Goal: Task Accomplishment & Management: Complete application form

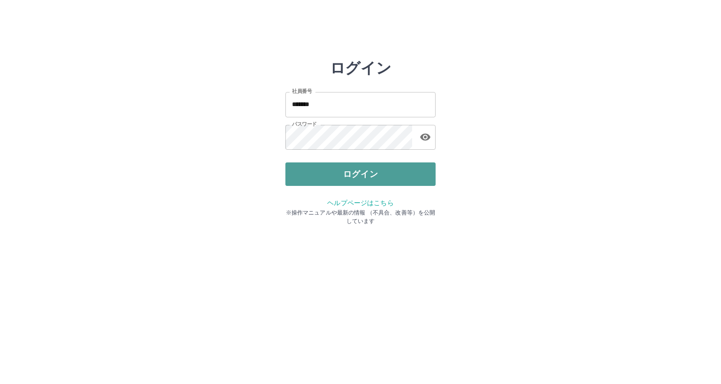
click at [341, 169] on button "ログイン" at bounding box center [360, 173] width 150 height 23
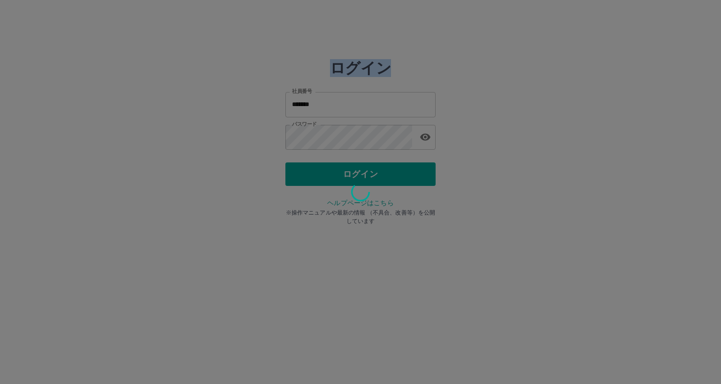
click at [341, 169] on div at bounding box center [360, 192] width 721 height 384
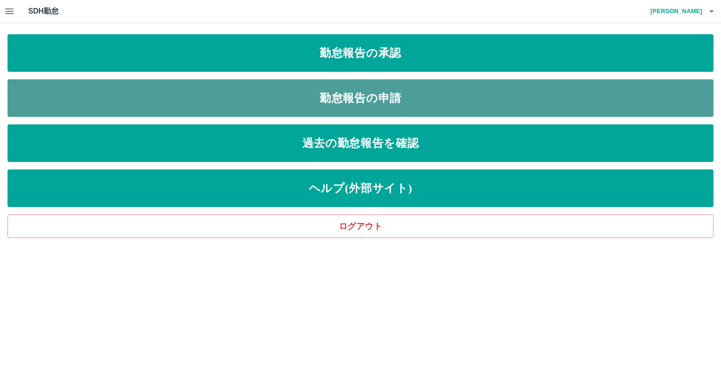
click at [363, 90] on link "勤怠報告の申請" at bounding box center [361, 98] width 706 height 38
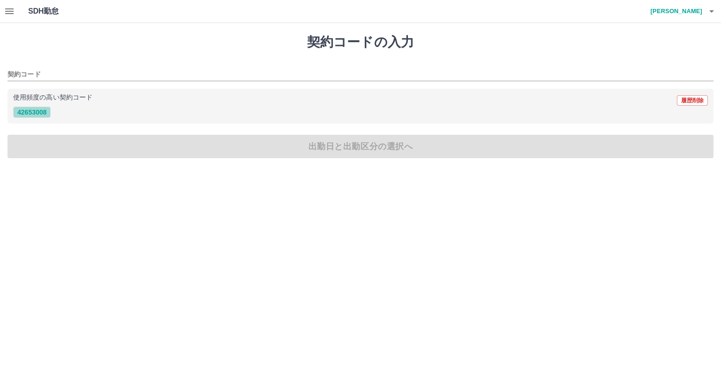
click at [31, 113] on button "42653008" at bounding box center [32, 112] width 38 height 11
type input "********"
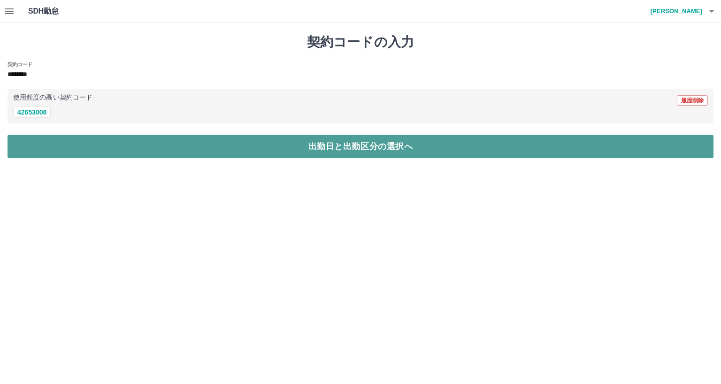
click at [275, 147] on button "出勤日と出勤区分の選択へ" at bounding box center [361, 146] width 706 height 23
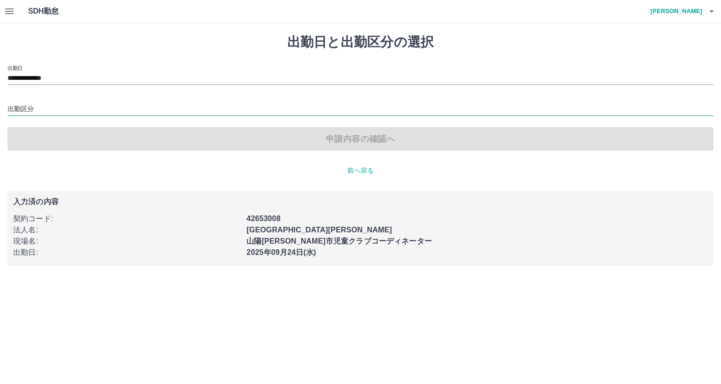
click at [22, 106] on input "出勤区分" at bounding box center [361, 110] width 706 height 12
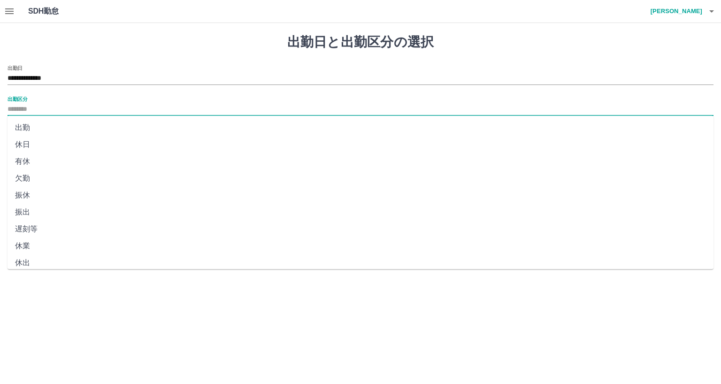
click at [19, 127] on li "出勤" at bounding box center [361, 127] width 706 height 17
type input "**"
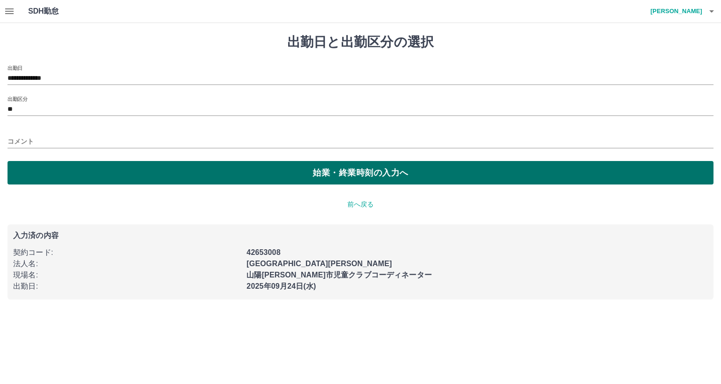
click at [186, 184] on div "**********" at bounding box center [360, 167] width 721 height 288
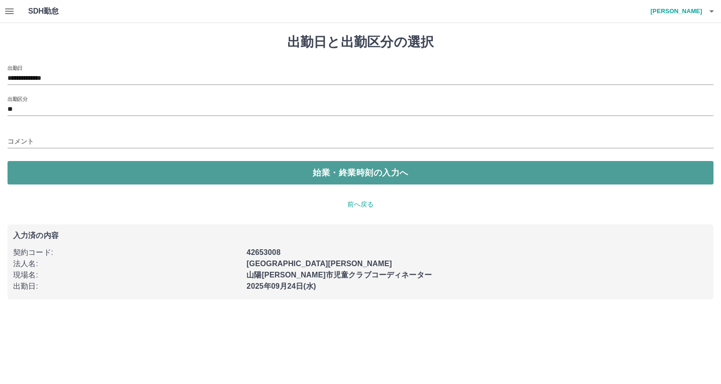
click at [184, 177] on button "始業・終業時刻の入力へ" at bounding box center [361, 172] width 706 height 23
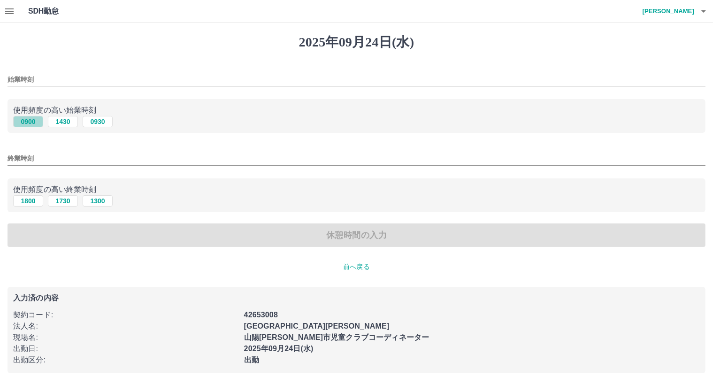
click at [29, 121] on button "0900" at bounding box center [28, 121] width 30 height 11
type input "****"
click at [36, 200] on button "1800" at bounding box center [28, 200] width 30 height 11
type input "****"
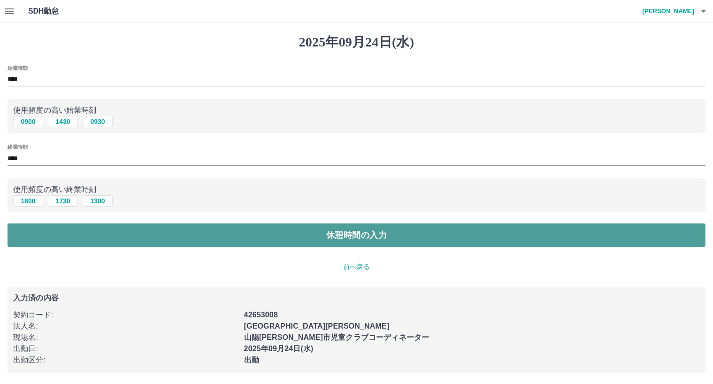
click at [229, 232] on button "休憩時間の入力" at bounding box center [357, 234] width 698 height 23
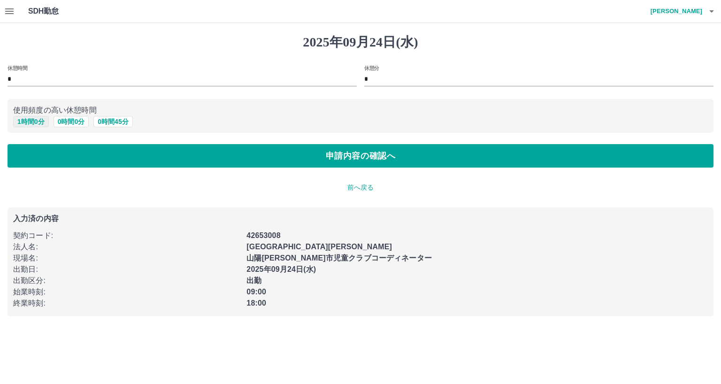
click at [34, 121] on button "1 時間 0 分" at bounding box center [31, 121] width 36 height 11
type input "*"
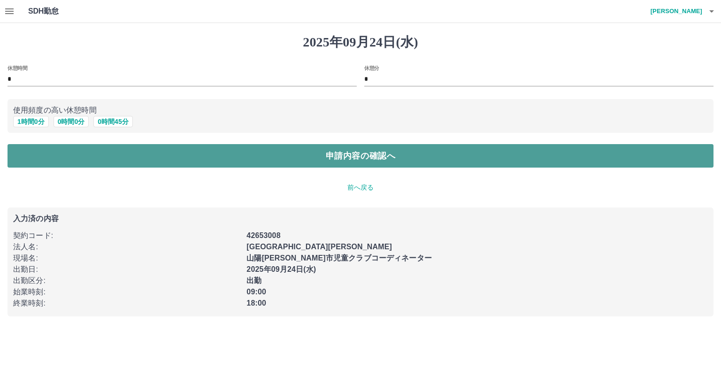
click at [277, 164] on button "申請内容の確認へ" at bounding box center [361, 155] width 706 height 23
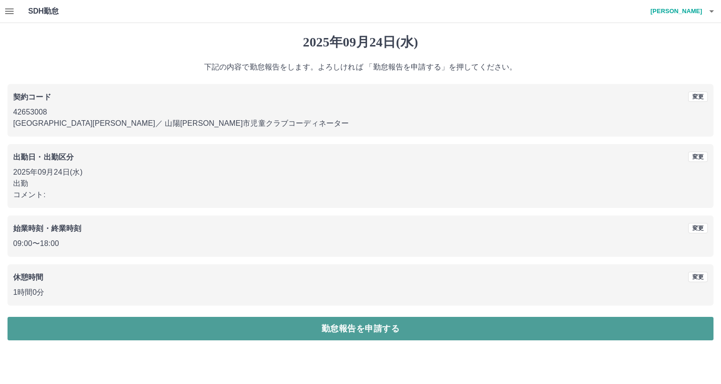
click at [336, 325] on button "勤怠報告を申請する" at bounding box center [361, 328] width 706 height 23
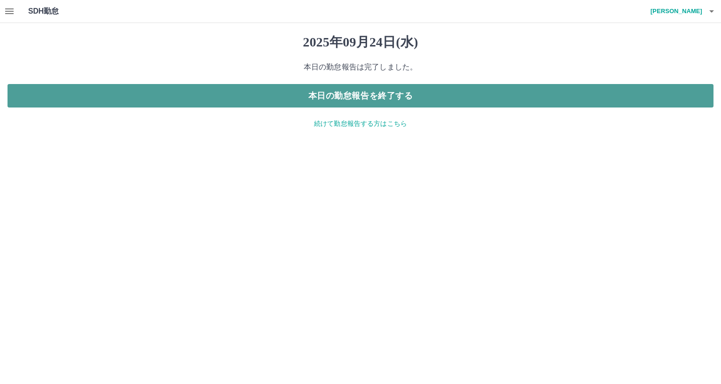
click at [355, 91] on button "本日の勤怠報告を終了する" at bounding box center [361, 95] width 706 height 23
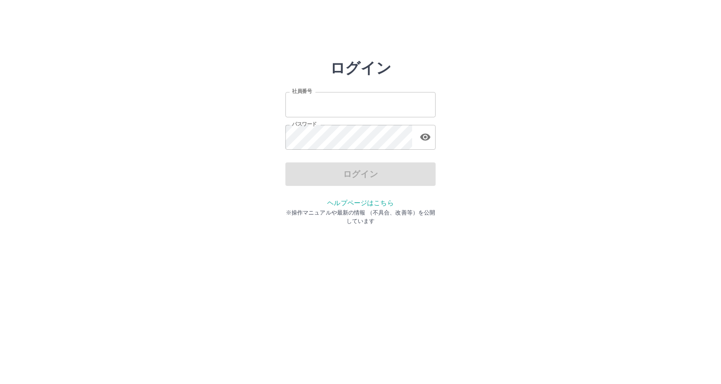
type input "*******"
click at [350, 175] on div "ログイン" at bounding box center [360, 173] width 150 height 23
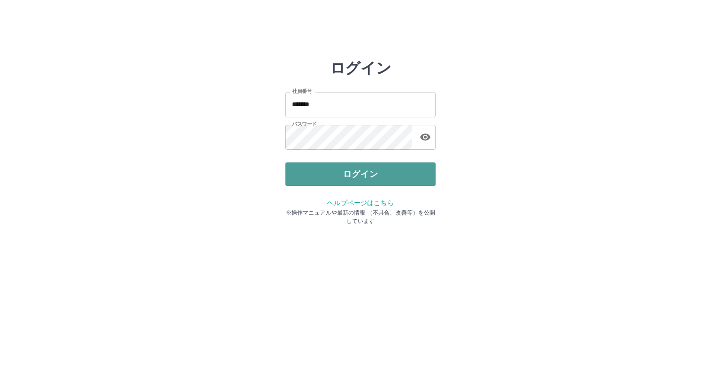
click at [350, 175] on button "ログイン" at bounding box center [360, 173] width 150 height 23
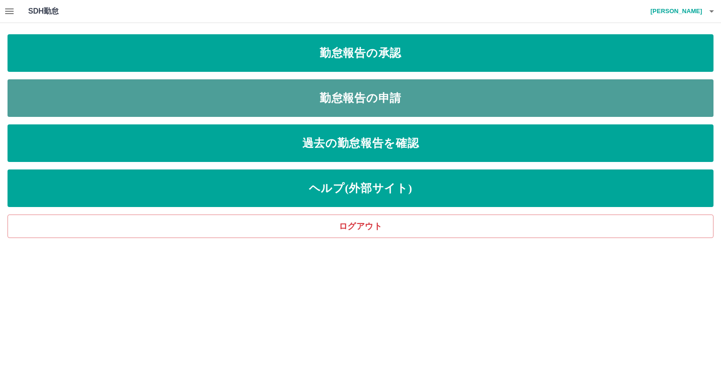
click at [338, 96] on link "勤怠報告の申請" at bounding box center [361, 98] width 706 height 38
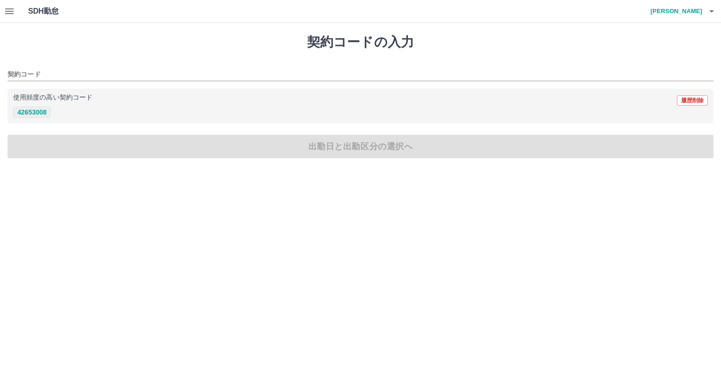
click at [29, 114] on button "42653008" at bounding box center [32, 112] width 38 height 11
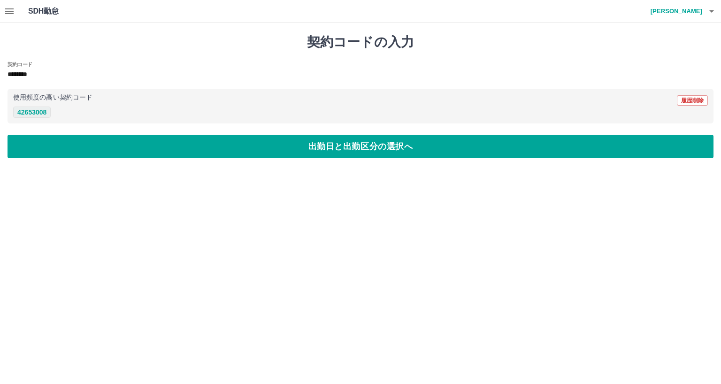
type input "********"
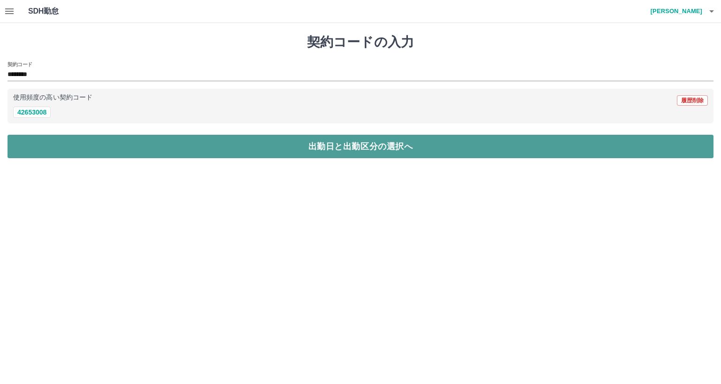
click at [118, 147] on button "出勤日と出勤区分の選択へ" at bounding box center [361, 146] width 706 height 23
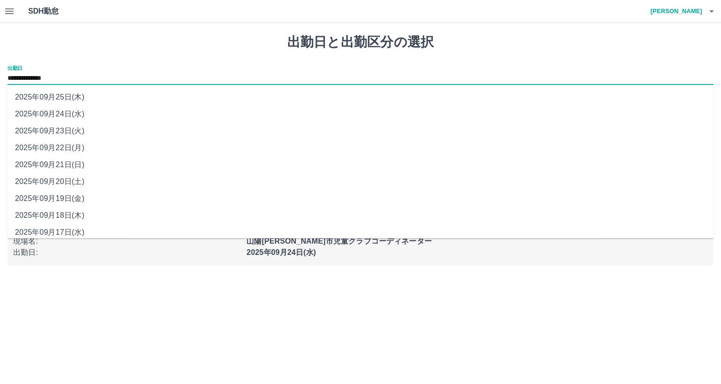
click at [42, 75] on input "**********" at bounding box center [361, 79] width 706 height 12
click at [45, 128] on li "2025年09月23日(火)" at bounding box center [361, 131] width 706 height 17
type input "**********"
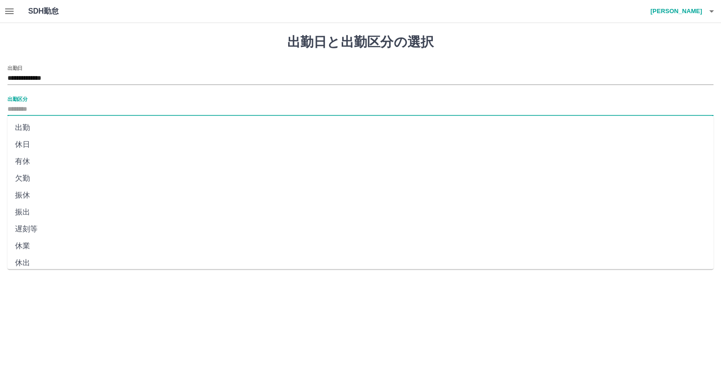
click at [23, 106] on input "出勤区分" at bounding box center [361, 110] width 706 height 12
click at [18, 144] on li "休日" at bounding box center [361, 144] width 706 height 17
type input "**"
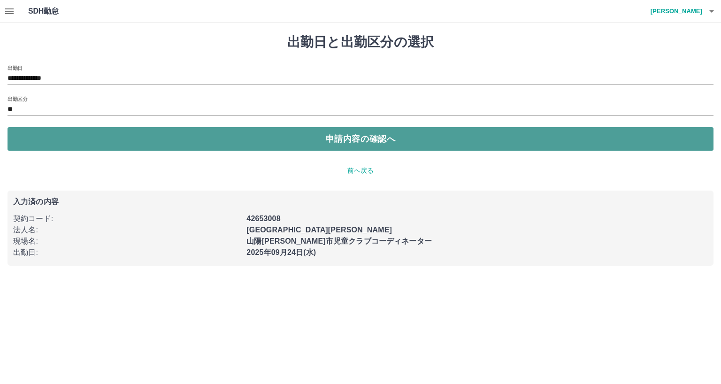
click at [145, 138] on button "申請内容の確認へ" at bounding box center [361, 138] width 706 height 23
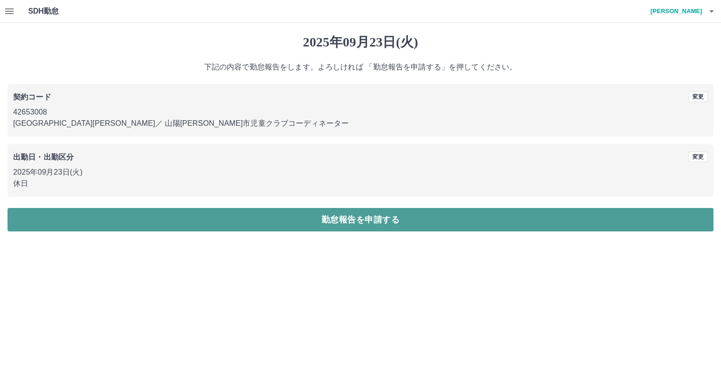
click at [332, 218] on button "勤怠報告を申請する" at bounding box center [361, 219] width 706 height 23
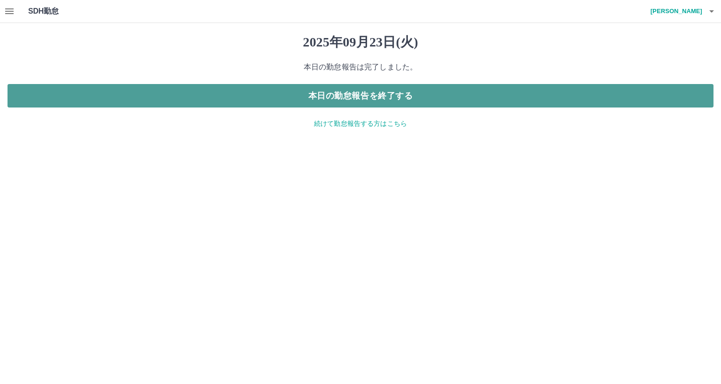
click at [331, 99] on button "本日の勤怠報告を終了する" at bounding box center [361, 95] width 706 height 23
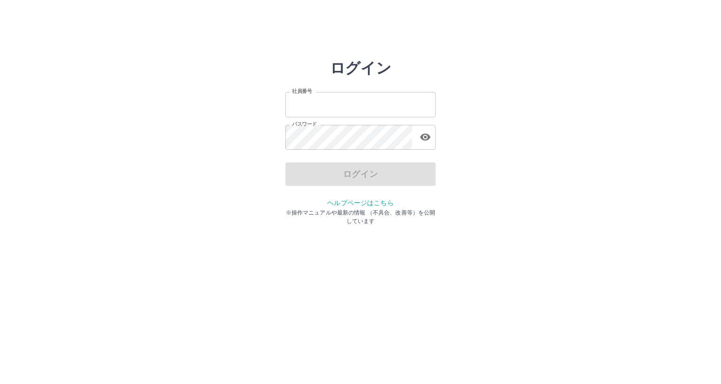
type input "*******"
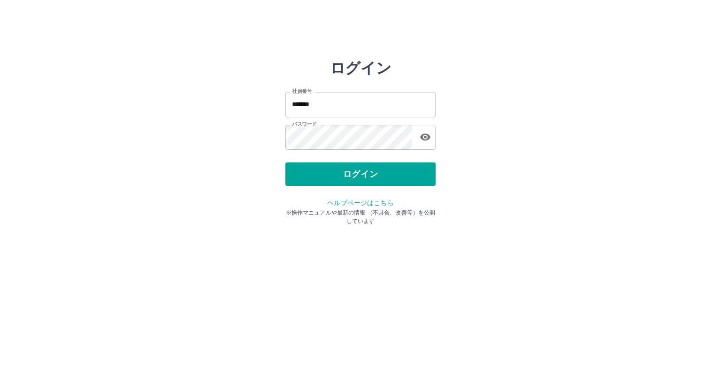
click at [342, 176] on div "ログイン" at bounding box center [360, 173] width 150 height 23
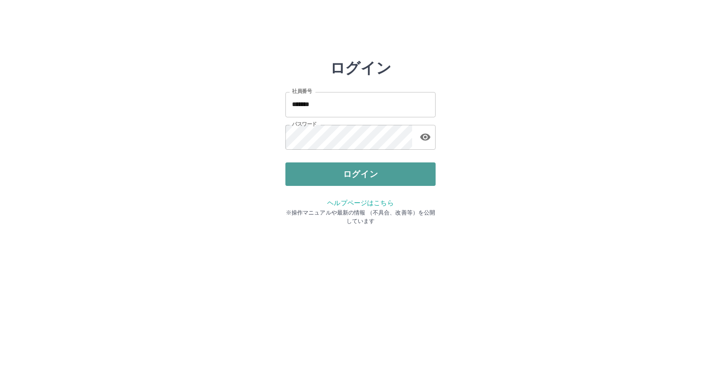
click at [341, 176] on button "ログイン" at bounding box center [360, 173] width 150 height 23
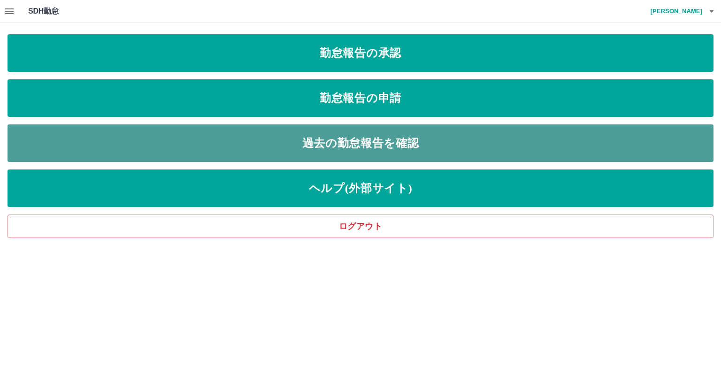
click at [324, 141] on link "過去の勤怠報告を確認" at bounding box center [361, 143] width 706 height 38
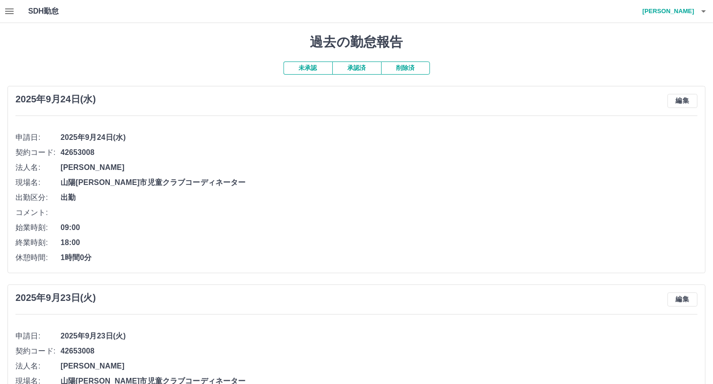
click at [357, 69] on button "承認済" at bounding box center [356, 68] width 49 height 13
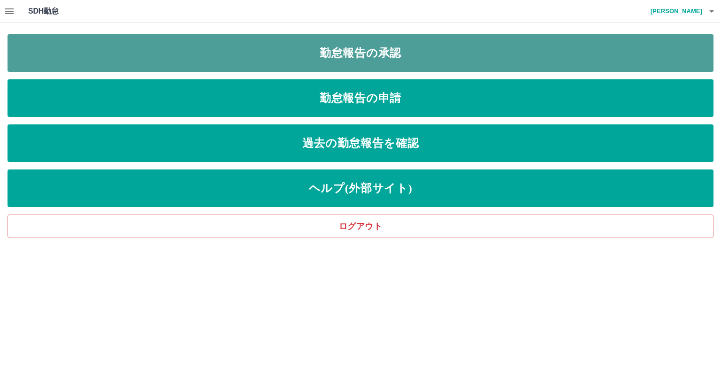
click at [340, 50] on link "勤怠報告の承認" at bounding box center [361, 53] width 706 height 38
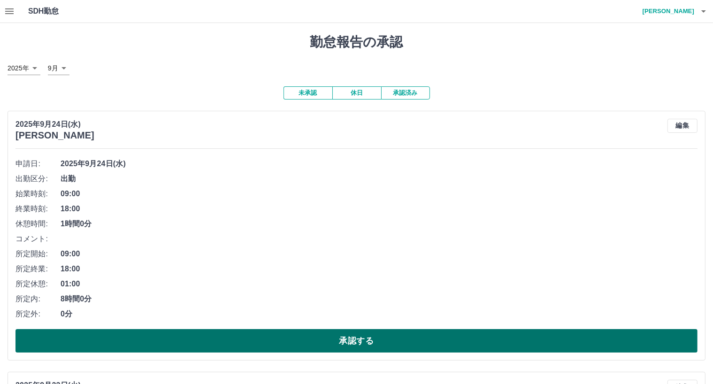
click at [284, 340] on button "承認する" at bounding box center [356, 340] width 682 height 23
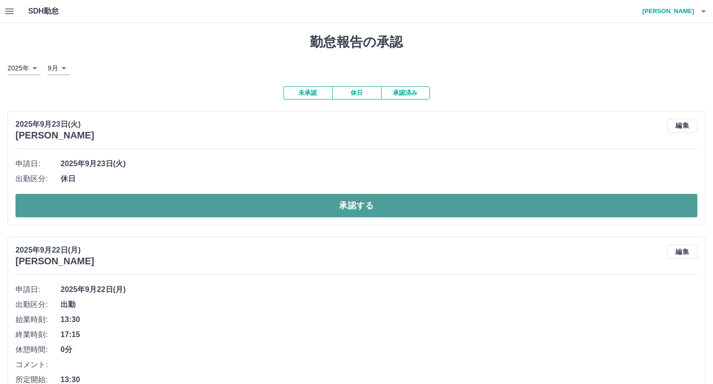
click at [192, 202] on button "承認する" at bounding box center [356, 205] width 682 height 23
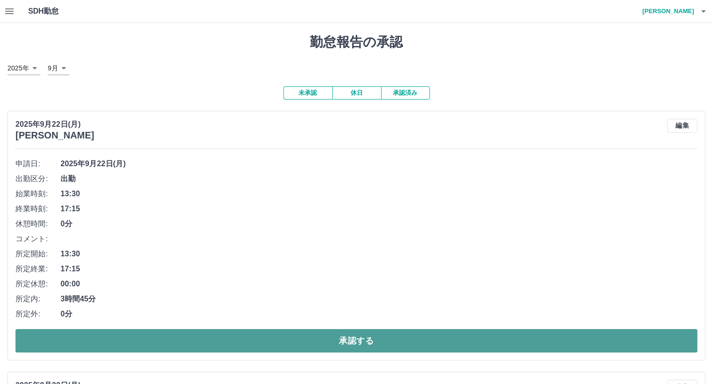
click at [320, 337] on button "承認する" at bounding box center [356, 340] width 682 height 23
click at [332, 335] on button "承認する" at bounding box center [356, 340] width 682 height 23
click at [333, 338] on button "承認する" at bounding box center [356, 340] width 682 height 23
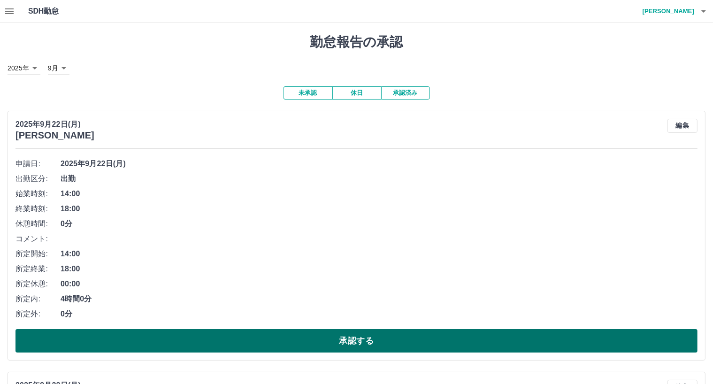
click at [333, 337] on button "承認する" at bounding box center [356, 340] width 682 height 23
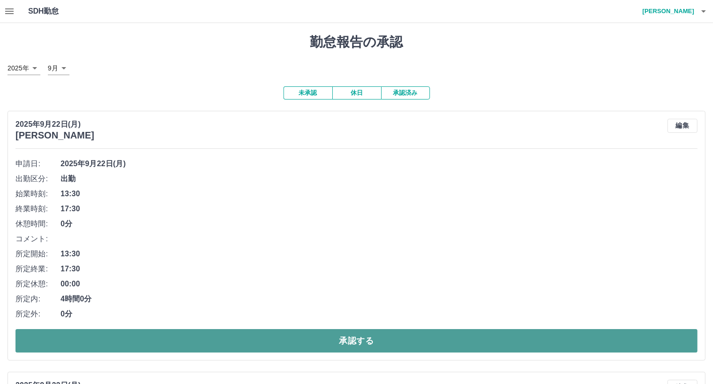
click at [338, 338] on button "承認する" at bounding box center [356, 340] width 682 height 23
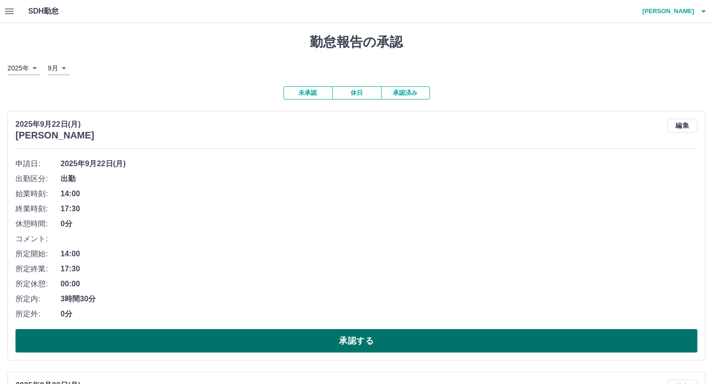
click at [328, 334] on button "承認する" at bounding box center [356, 340] width 682 height 23
click at [329, 338] on button "承認する" at bounding box center [356, 340] width 682 height 23
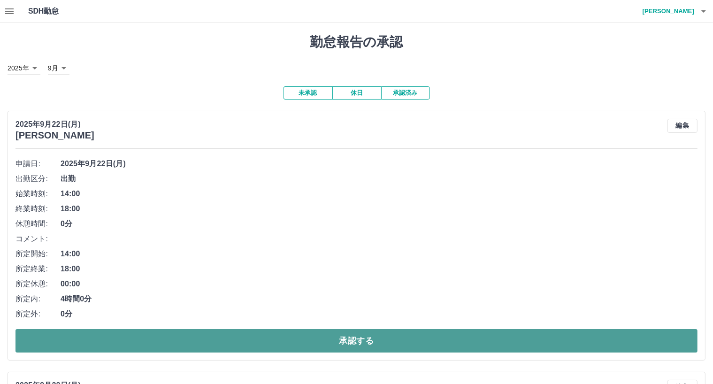
click at [323, 338] on button "承認する" at bounding box center [356, 340] width 682 height 23
click at [319, 332] on button "承認する" at bounding box center [356, 340] width 682 height 23
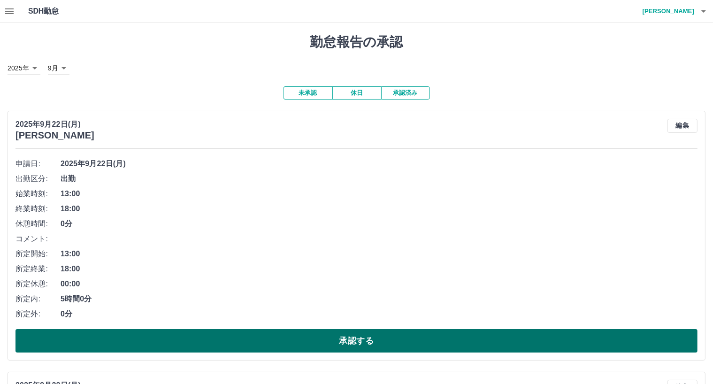
click at [329, 340] on button "承認する" at bounding box center [356, 340] width 682 height 23
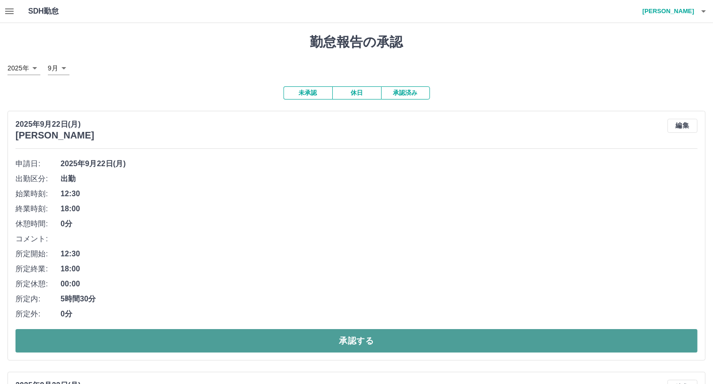
click at [334, 338] on button "承認する" at bounding box center [356, 340] width 682 height 23
click at [343, 336] on button "承認する" at bounding box center [356, 340] width 682 height 23
click at [344, 339] on button "承認する" at bounding box center [356, 340] width 682 height 23
click at [347, 338] on button "承認する" at bounding box center [356, 340] width 682 height 23
click at [344, 340] on button "承認する" at bounding box center [356, 340] width 682 height 23
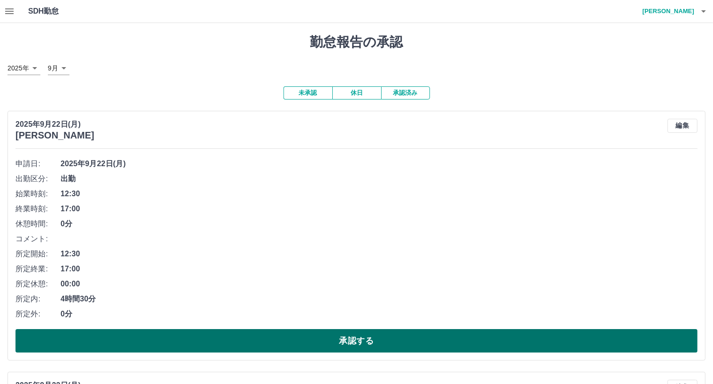
click at [339, 334] on button "承認する" at bounding box center [356, 340] width 682 height 23
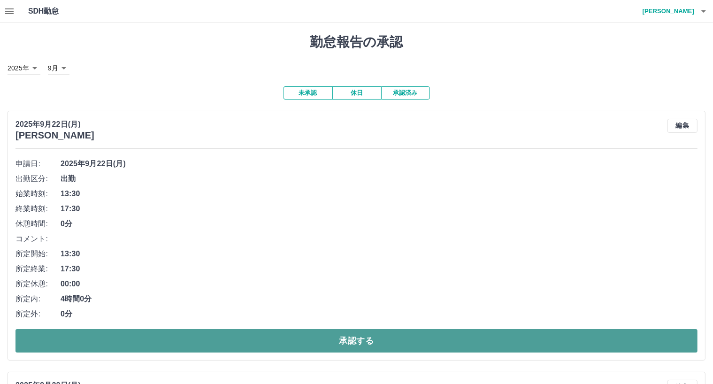
click at [338, 337] on button "承認する" at bounding box center [356, 340] width 682 height 23
click at [306, 336] on button "承認する" at bounding box center [356, 340] width 682 height 23
click at [306, 339] on button "承認する" at bounding box center [356, 340] width 682 height 23
click at [351, 343] on button "承認する" at bounding box center [356, 340] width 682 height 23
click at [346, 342] on button "承認する" at bounding box center [356, 340] width 682 height 23
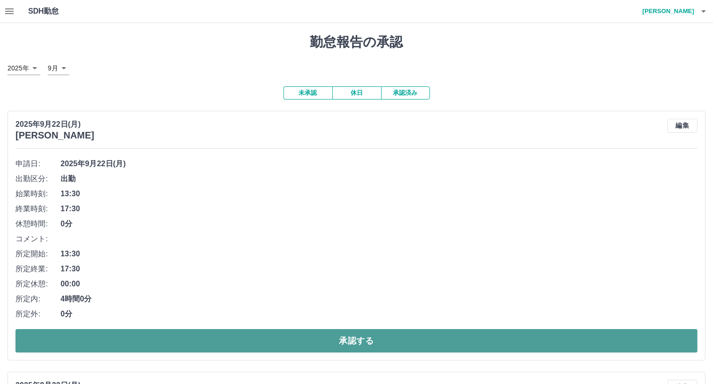
click at [347, 340] on button "承認する" at bounding box center [356, 340] width 682 height 23
click at [362, 338] on button "承認する" at bounding box center [356, 340] width 682 height 23
click at [339, 340] on button "承認する" at bounding box center [356, 340] width 682 height 23
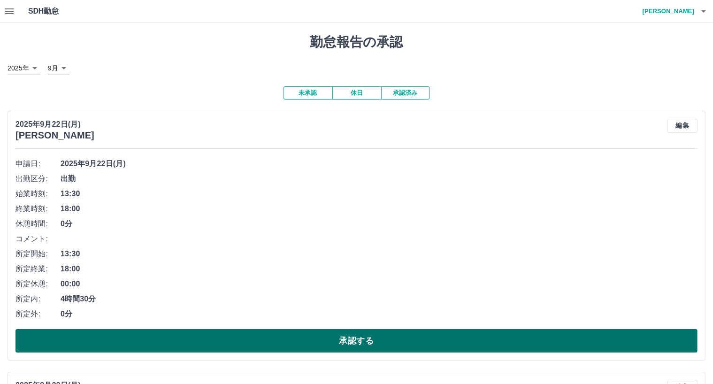
click at [336, 340] on button "承認する" at bounding box center [356, 340] width 682 height 23
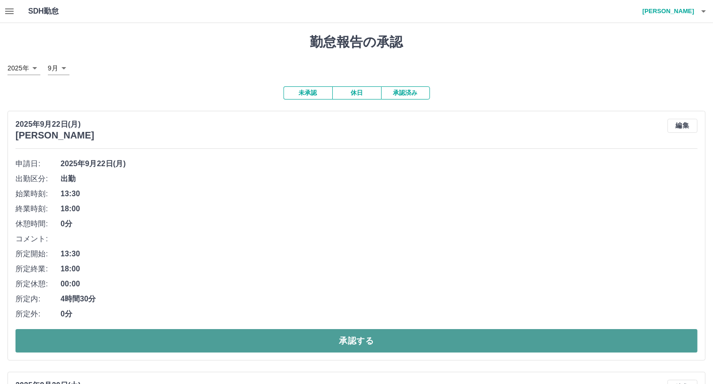
click at [336, 343] on button "承認する" at bounding box center [356, 340] width 682 height 23
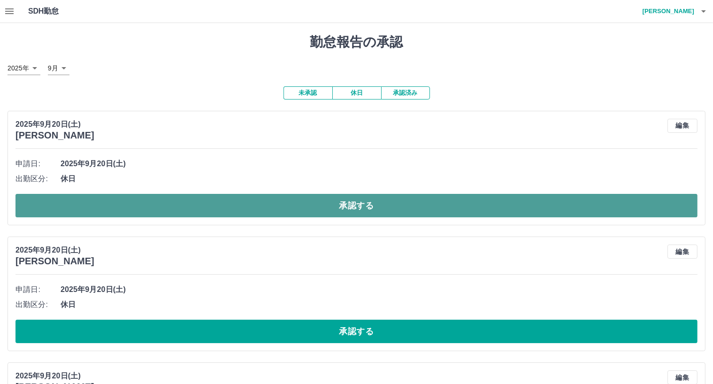
click at [340, 205] on button "承認する" at bounding box center [356, 205] width 682 height 23
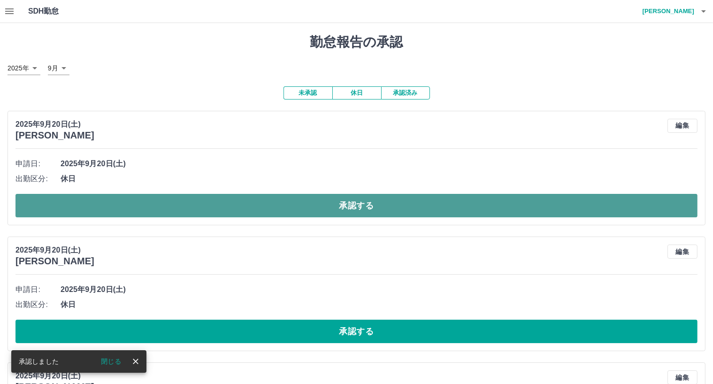
click at [344, 209] on button "承認する" at bounding box center [356, 205] width 682 height 23
click at [346, 207] on button "承認する" at bounding box center [356, 205] width 682 height 23
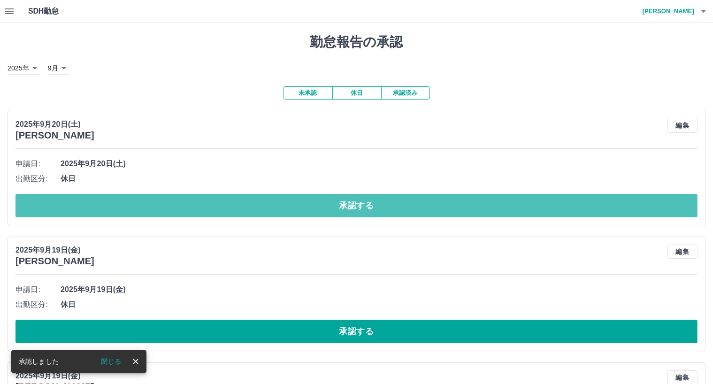
click at [346, 207] on button "承認する" at bounding box center [356, 205] width 682 height 23
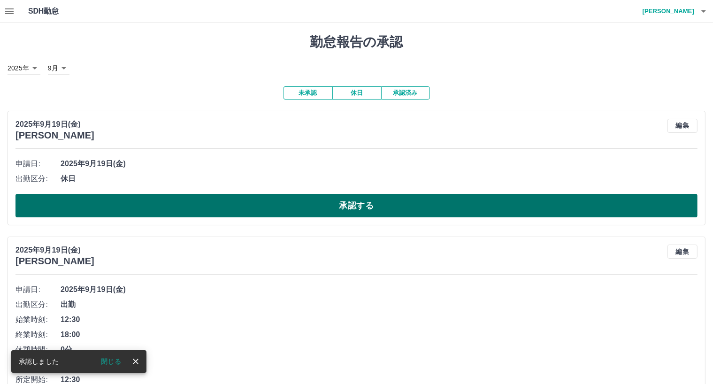
click at [348, 209] on button "承認する" at bounding box center [356, 205] width 682 height 23
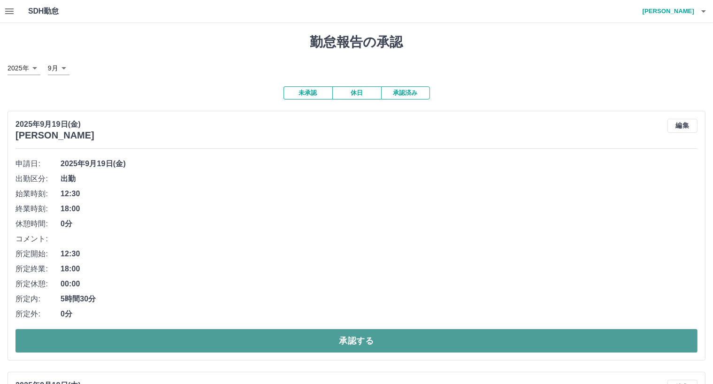
click at [364, 344] on button "承認する" at bounding box center [356, 340] width 682 height 23
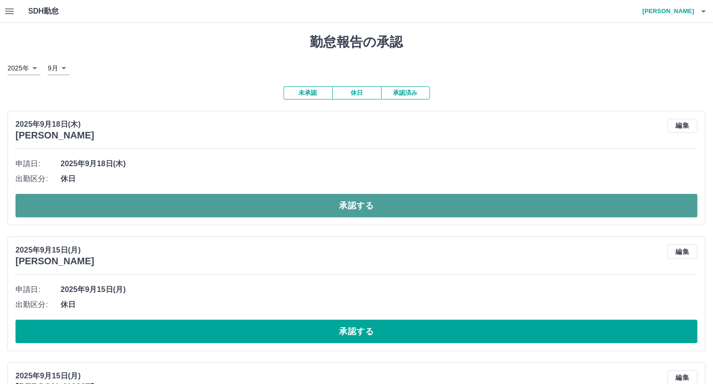
click at [315, 206] on button "承認する" at bounding box center [356, 205] width 682 height 23
click at [316, 203] on button "承認する" at bounding box center [356, 205] width 682 height 23
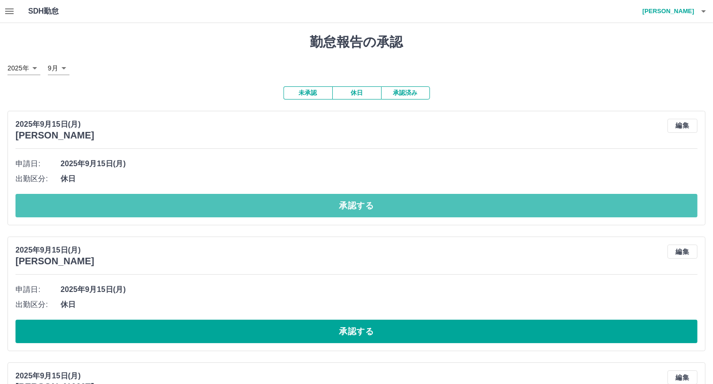
click at [316, 203] on button "承認する" at bounding box center [356, 205] width 682 height 23
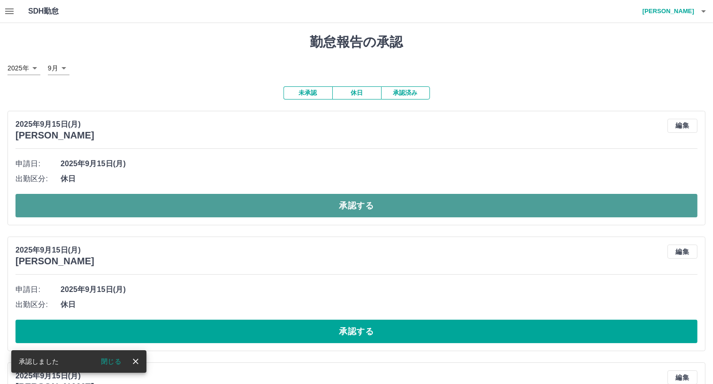
click at [316, 203] on button "承認する" at bounding box center [356, 205] width 682 height 23
click at [317, 201] on button "承認する" at bounding box center [356, 205] width 682 height 23
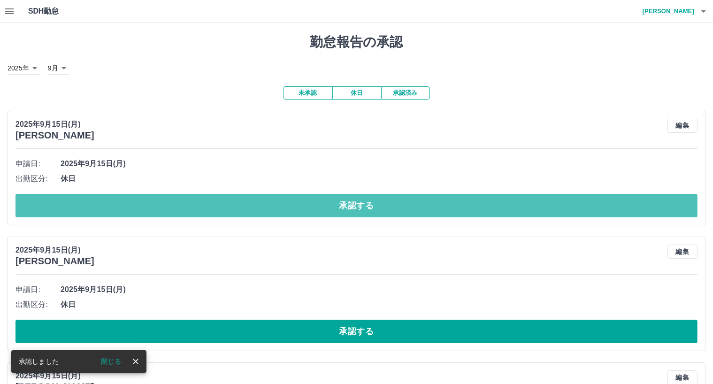
click at [317, 201] on button "承認する" at bounding box center [356, 205] width 682 height 23
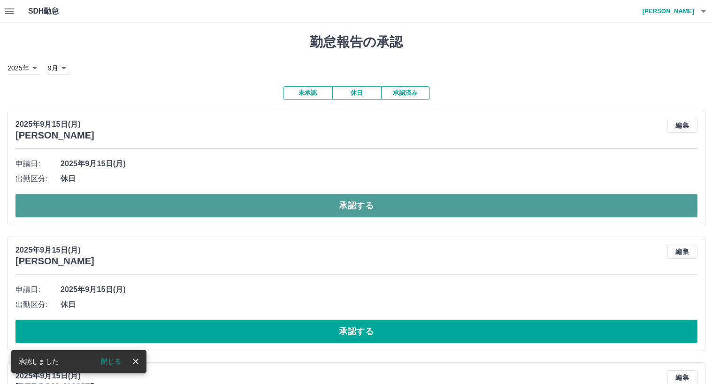
click at [318, 203] on button "承認する" at bounding box center [356, 205] width 682 height 23
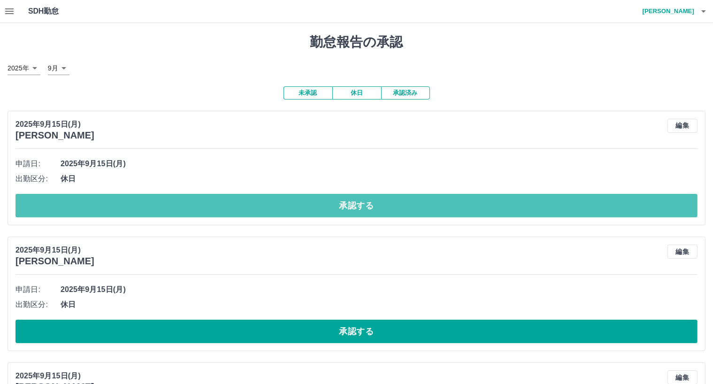
click at [318, 203] on button "承認する" at bounding box center [356, 205] width 682 height 23
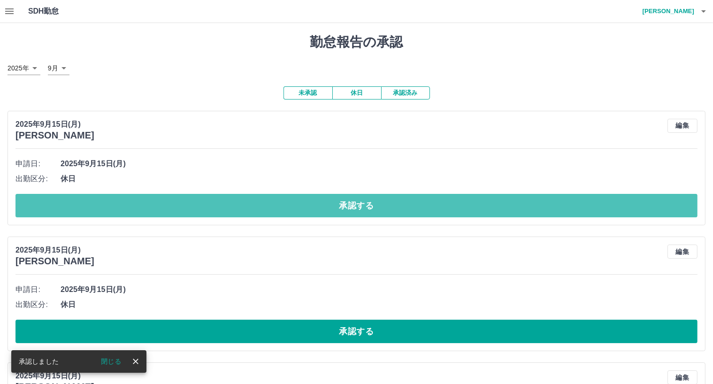
click at [318, 203] on button "承認する" at bounding box center [356, 205] width 682 height 23
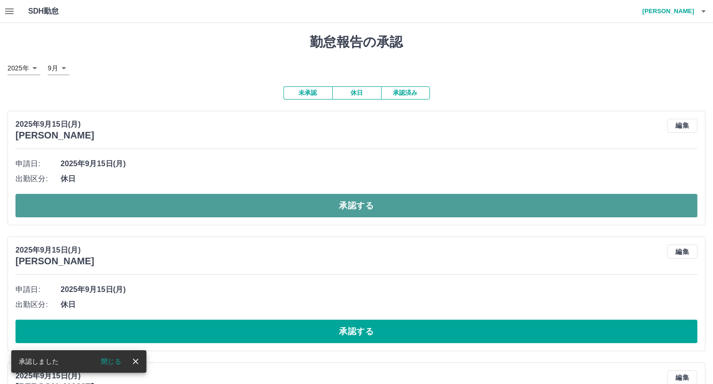
click at [315, 200] on button "承認する" at bounding box center [356, 205] width 682 height 23
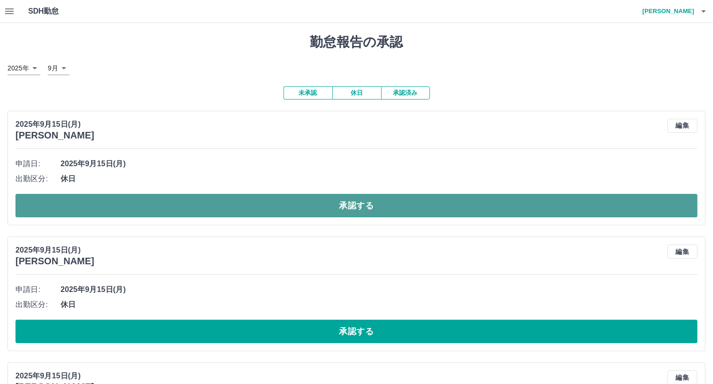
click at [315, 203] on button "承認する" at bounding box center [356, 205] width 682 height 23
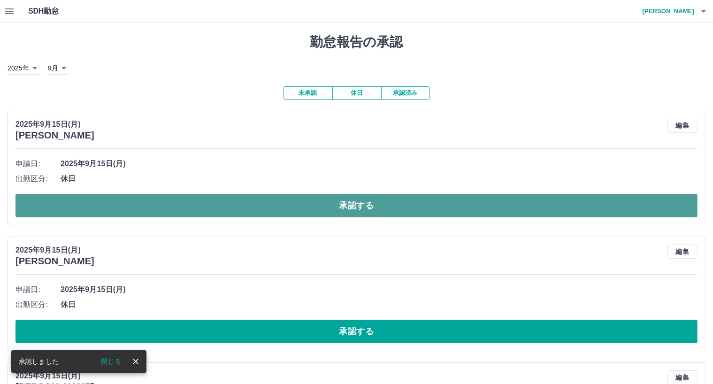
click at [316, 208] on button "承認する" at bounding box center [356, 205] width 682 height 23
click at [316, 206] on button "承認する" at bounding box center [356, 205] width 682 height 23
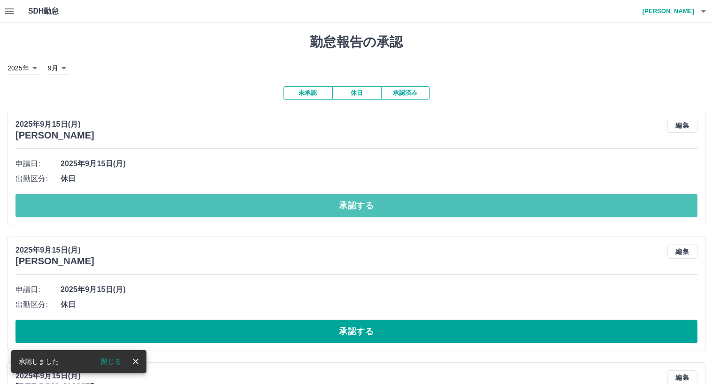
click at [316, 206] on button "承認する" at bounding box center [356, 205] width 682 height 23
click at [315, 206] on button "承認する" at bounding box center [356, 205] width 682 height 23
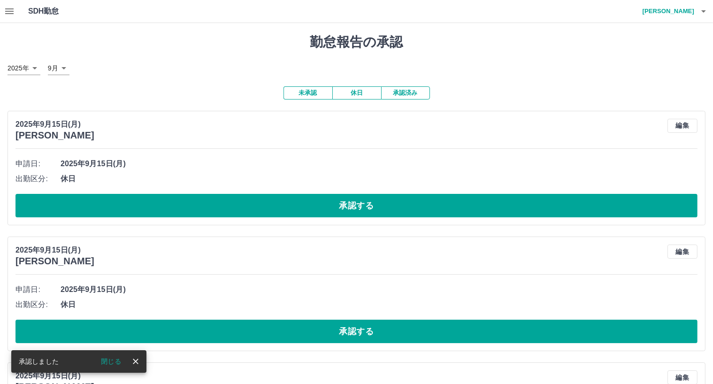
click at [315, 206] on button "承認する" at bounding box center [356, 205] width 682 height 23
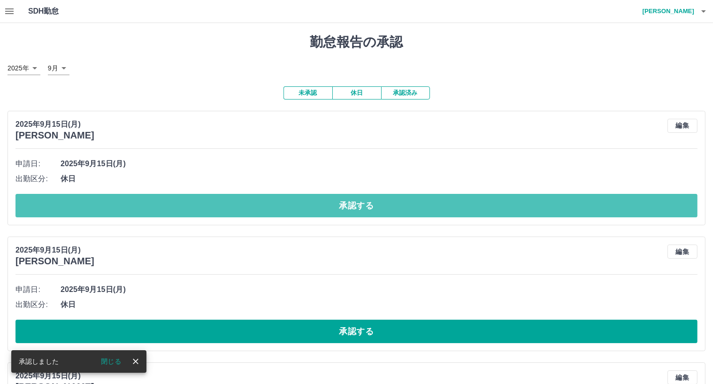
click at [315, 206] on button "承認する" at bounding box center [356, 205] width 682 height 23
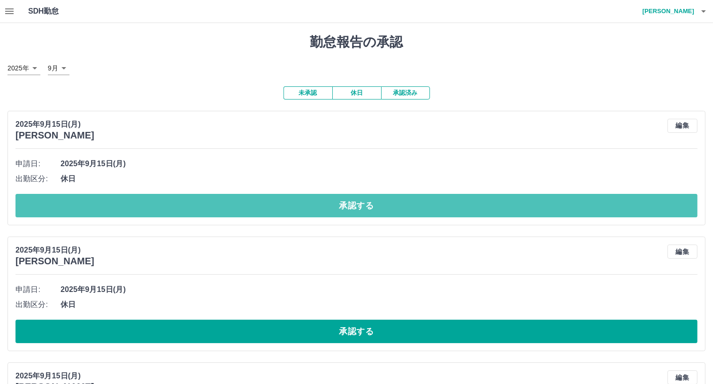
click at [315, 206] on button "承認する" at bounding box center [356, 205] width 682 height 23
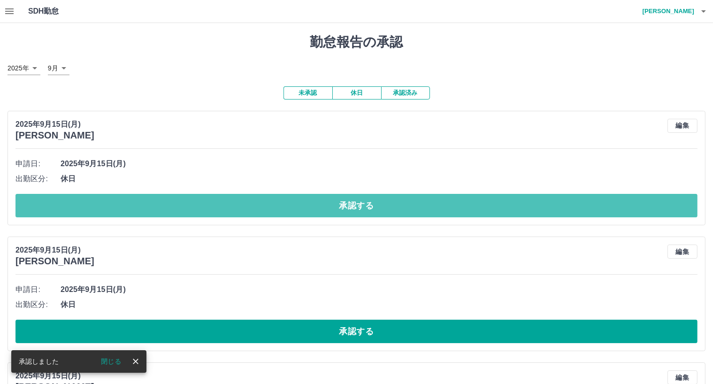
click at [315, 206] on button "承認する" at bounding box center [356, 205] width 682 height 23
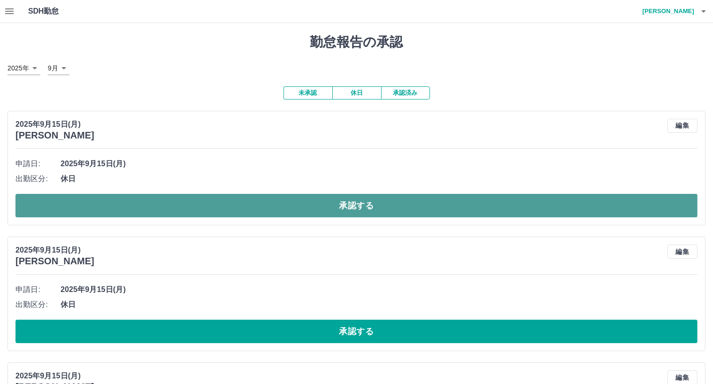
click at [319, 204] on button "承認する" at bounding box center [356, 205] width 682 height 23
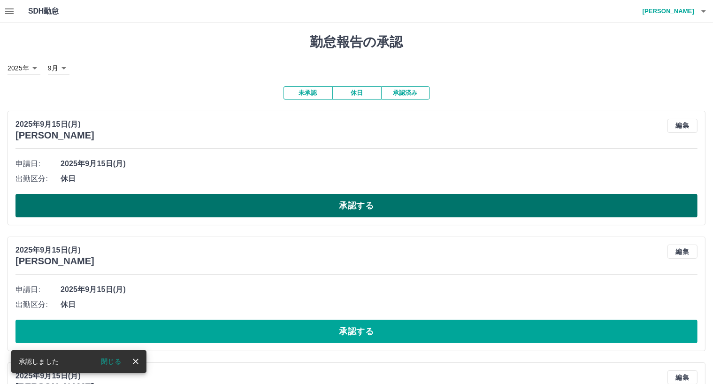
click at [327, 202] on button "承認する" at bounding box center [356, 205] width 682 height 23
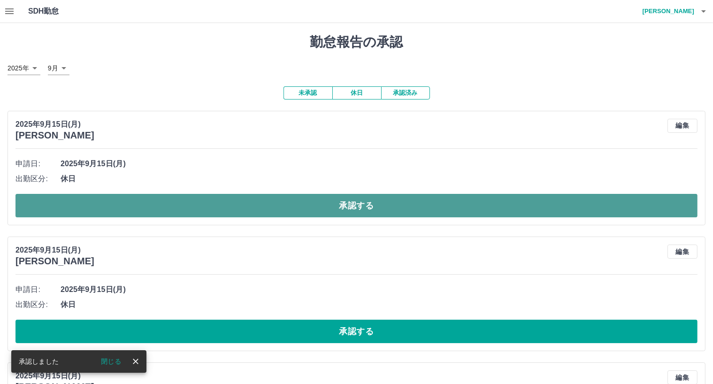
click at [335, 198] on button "承認する" at bounding box center [356, 205] width 682 height 23
click at [337, 201] on button "承認する" at bounding box center [356, 205] width 682 height 23
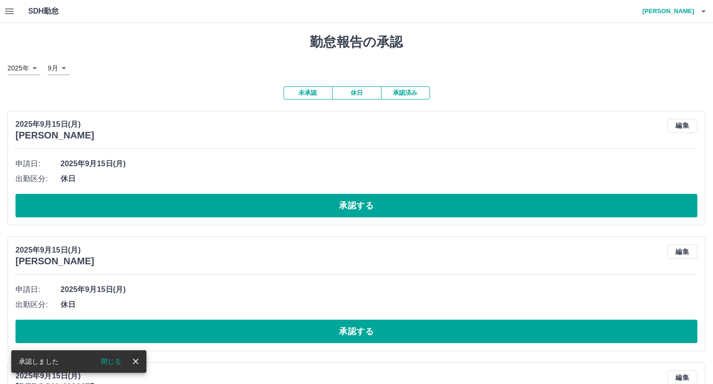
click at [333, 201] on button "承認する" at bounding box center [356, 205] width 682 height 23
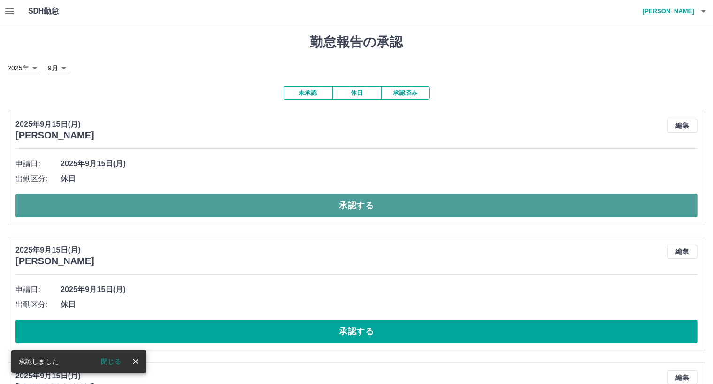
click at [334, 203] on button "承認する" at bounding box center [356, 205] width 682 height 23
click at [326, 202] on button "承認する" at bounding box center [356, 205] width 682 height 23
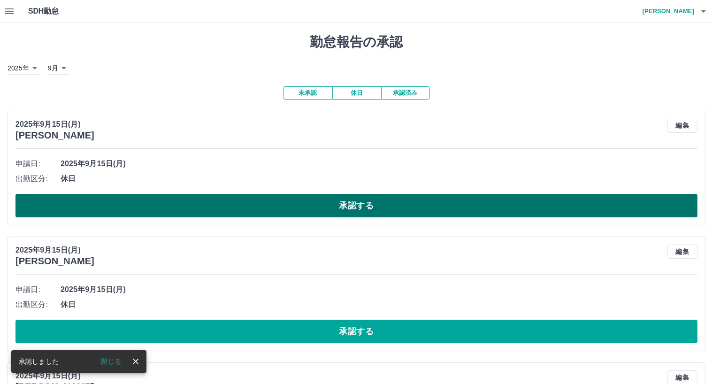
click at [314, 208] on button "承認する" at bounding box center [356, 205] width 682 height 23
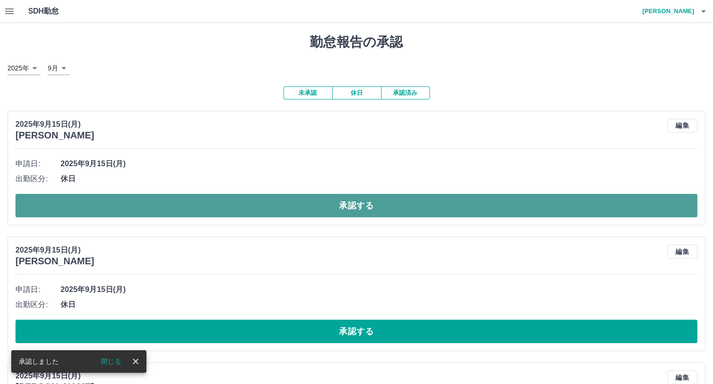
click at [310, 207] on button "承認する" at bounding box center [356, 205] width 682 height 23
click at [310, 206] on button "承認する" at bounding box center [356, 205] width 682 height 23
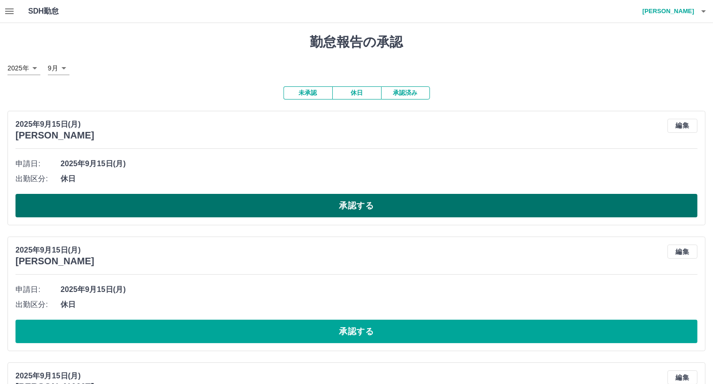
click at [306, 201] on button "承認する" at bounding box center [356, 205] width 682 height 23
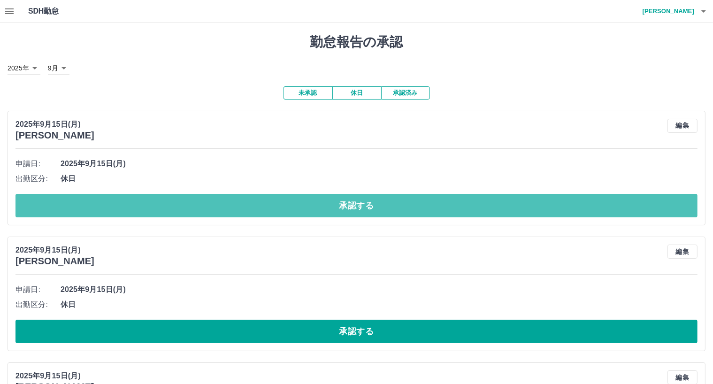
click at [306, 201] on button "承認する" at bounding box center [356, 205] width 682 height 23
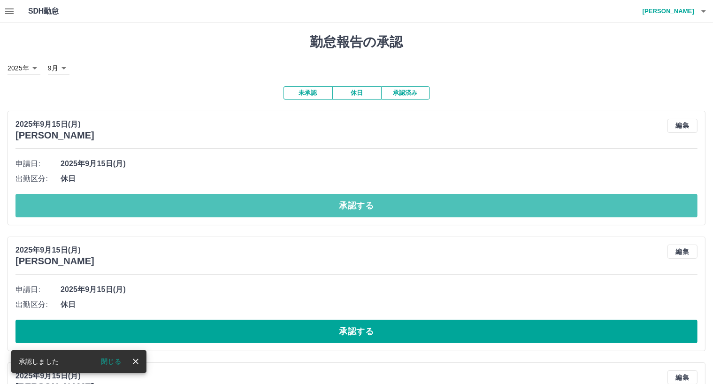
click at [306, 201] on button "承認する" at bounding box center [356, 205] width 682 height 23
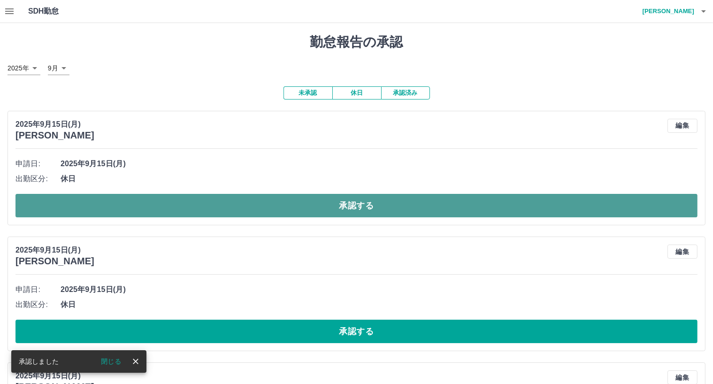
click at [312, 202] on button "承認する" at bounding box center [356, 205] width 682 height 23
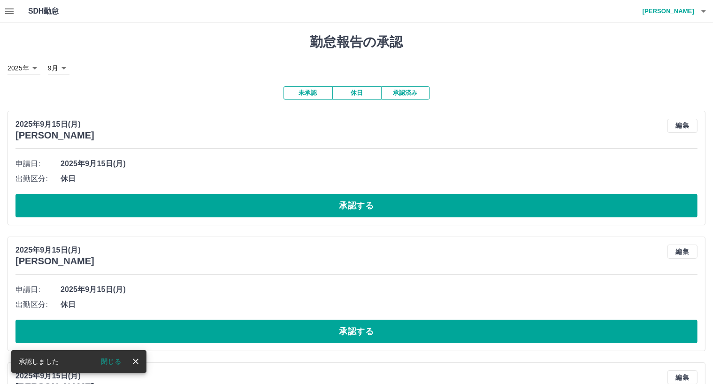
click at [312, 202] on button "承認する" at bounding box center [356, 205] width 682 height 23
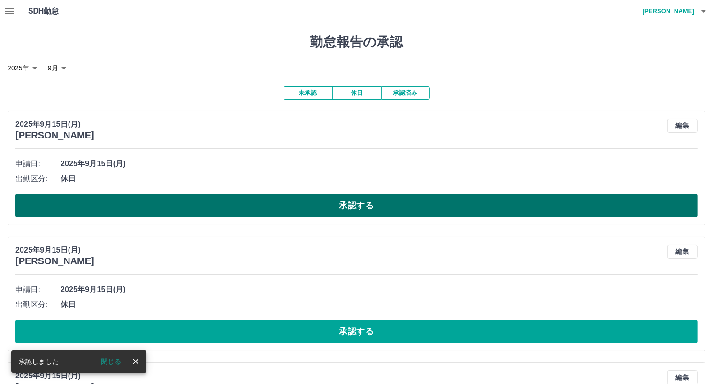
click at [310, 204] on button "承認する" at bounding box center [356, 205] width 682 height 23
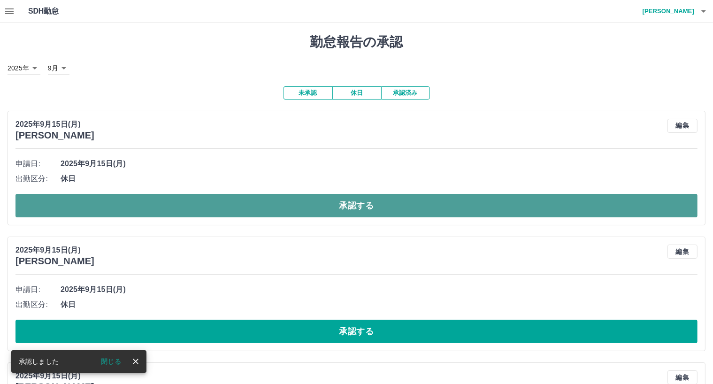
click at [313, 205] on button "承認する" at bounding box center [356, 205] width 682 height 23
click at [319, 203] on button "承認する" at bounding box center [356, 205] width 682 height 23
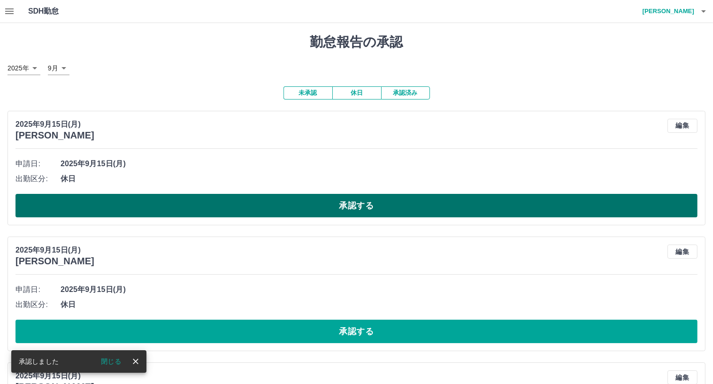
click at [320, 202] on button "承認する" at bounding box center [356, 205] width 682 height 23
click at [317, 199] on button "承認する" at bounding box center [356, 205] width 682 height 23
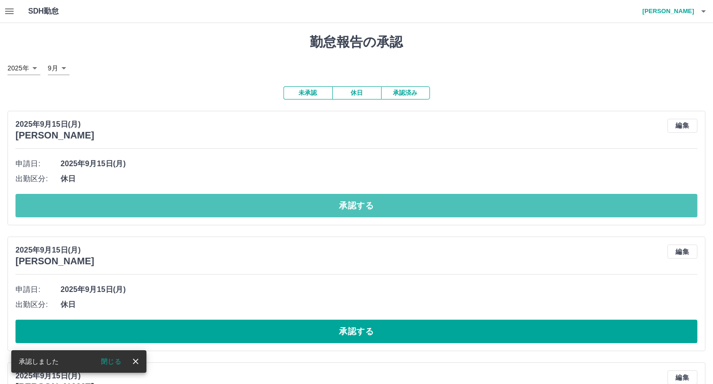
click at [317, 199] on button "承認する" at bounding box center [356, 205] width 682 height 23
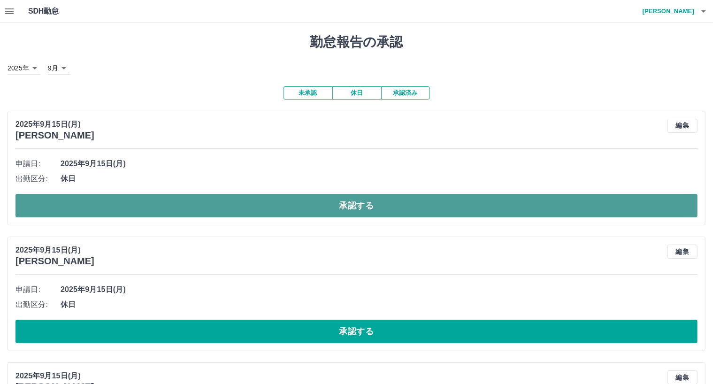
click at [431, 211] on button "承認する" at bounding box center [356, 205] width 682 height 23
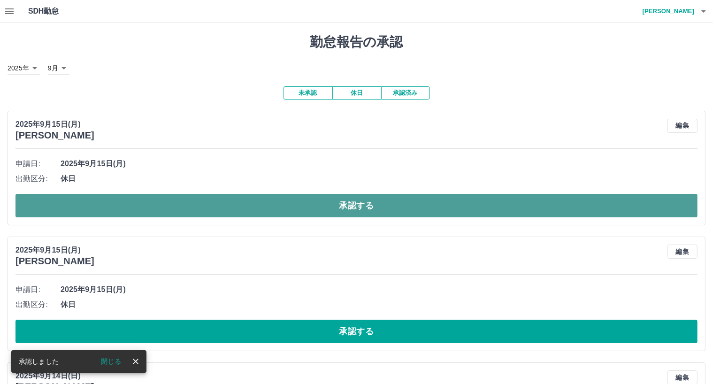
click at [426, 208] on button "承認する" at bounding box center [356, 205] width 682 height 23
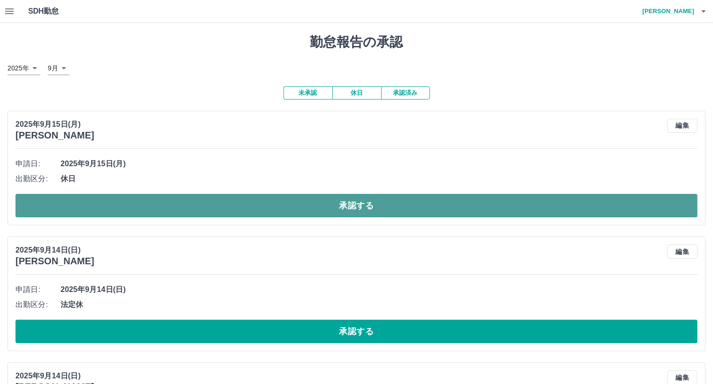
click at [418, 203] on button "承認する" at bounding box center [356, 205] width 682 height 23
click at [417, 203] on button "承認する" at bounding box center [356, 205] width 682 height 23
click at [411, 202] on button "承認する" at bounding box center [356, 205] width 682 height 23
click at [411, 204] on button "承認する" at bounding box center [356, 205] width 682 height 23
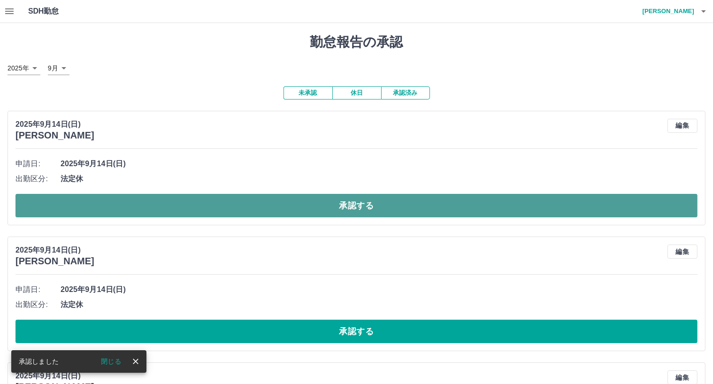
click at [405, 203] on button "承認する" at bounding box center [356, 205] width 682 height 23
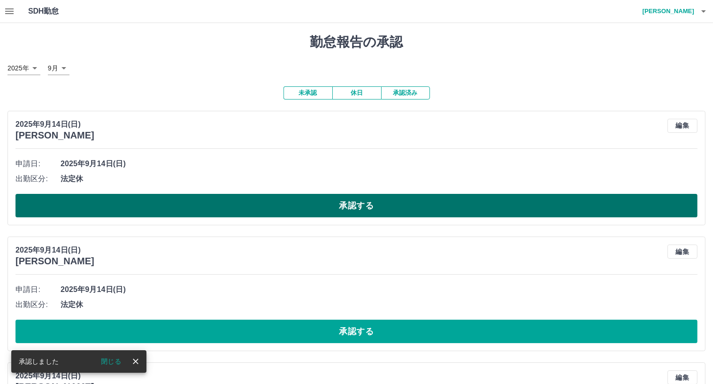
click at [404, 203] on button "承認する" at bounding box center [356, 205] width 682 height 23
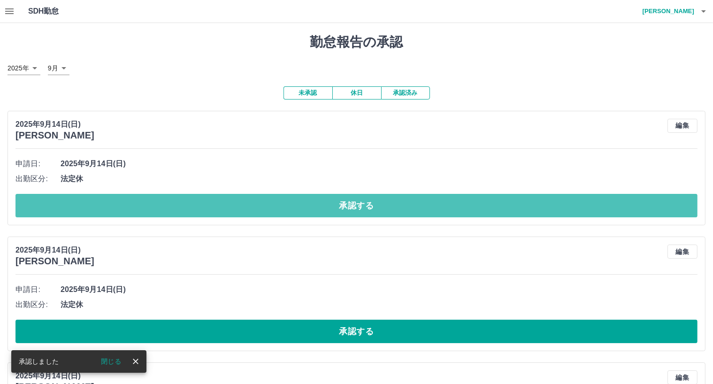
click at [404, 203] on button "承認する" at bounding box center [356, 205] width 682 height 23
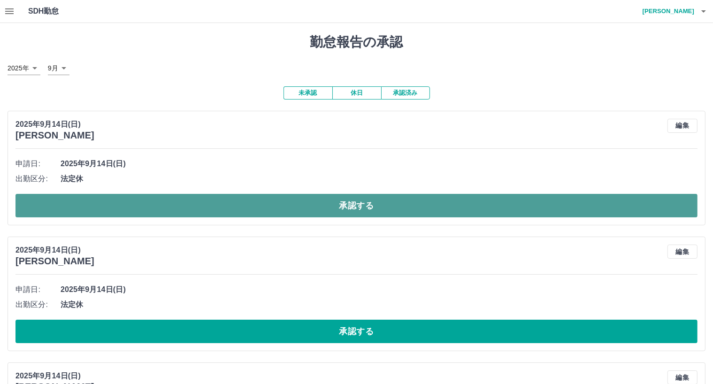
click at [399, 202] on button "承認する" at bounding box center [356, 205] width 682 height 23
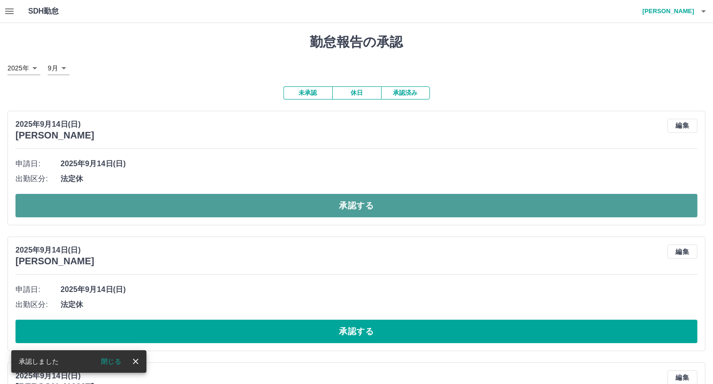
click at [398, 203] on button "承認する" at bounding box center [356, 205] width 682 height 23
click at [398, 202] on button "承認する" at bounding box center [356, 205] width 682 height 23
click at [399, 205] on button "承認する" at bounding box center [356, 205] width 682 height 23
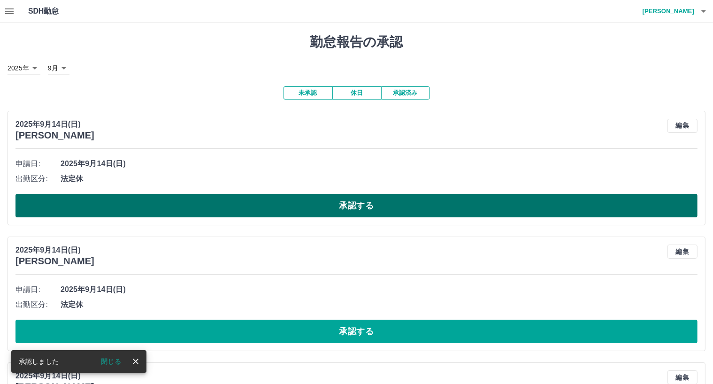
click at [397, 206] on button "承認する" at bounding box center [356, 205] width 682 height 23
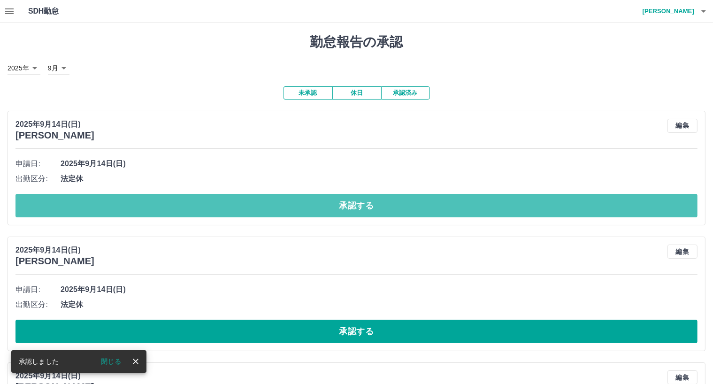
click at [397, 206] on button "承認する" at bounding box center [356, 205] width 682 height 23
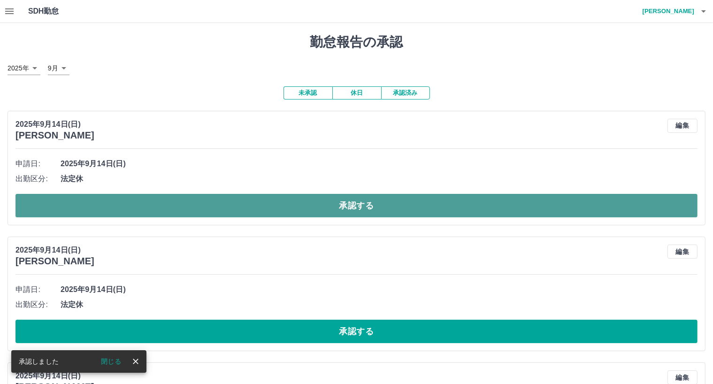
click at [395, 208] on button "承認する" at bounding box center [356, 205] width 682 height 23
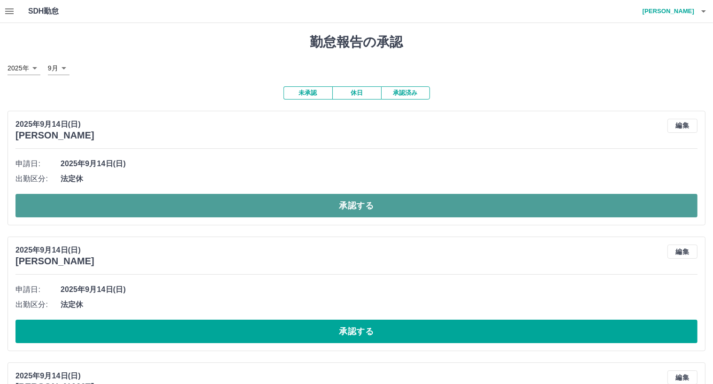
click at [395, 207] on button "承認する" at bounding box center [356, 205] width 682 height 23
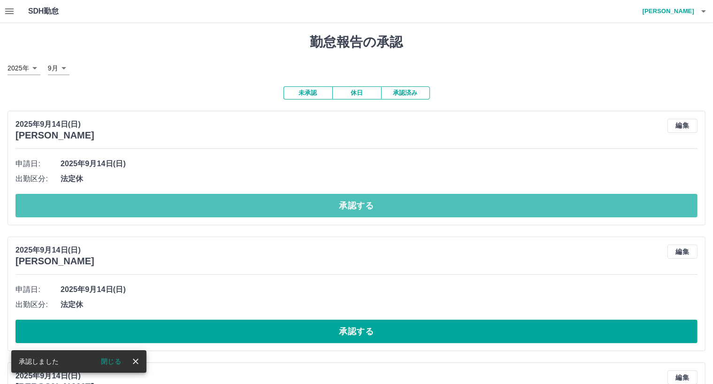
click at [395, 207] on button "承認する" at bounding box center [356, 205] width 682 height 23
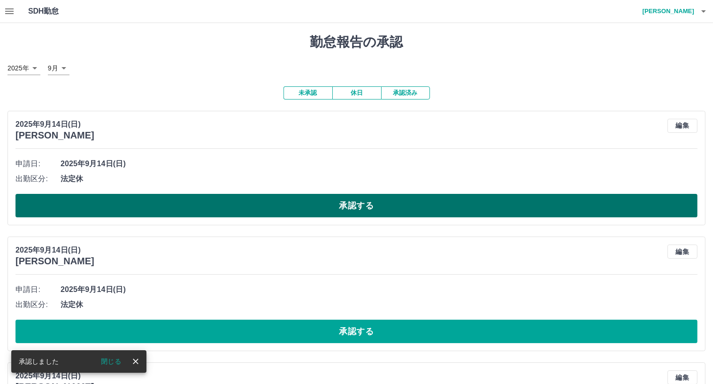
click at [392, 204] on button "承認する" at bounding box center [356, 205] width 682 height 23
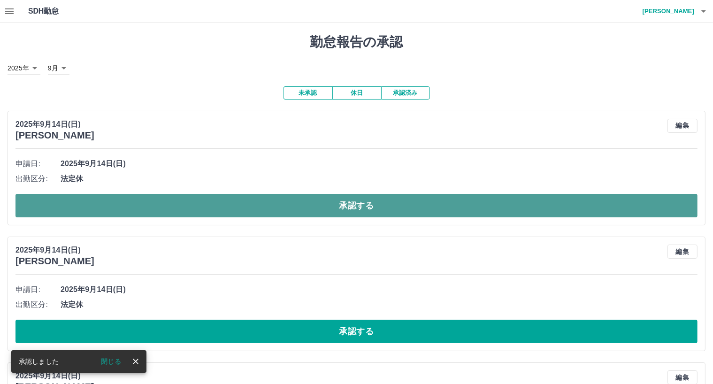
click at [394, 213] on button "承認する" at bounding box center [356, 205] width 682 height 23
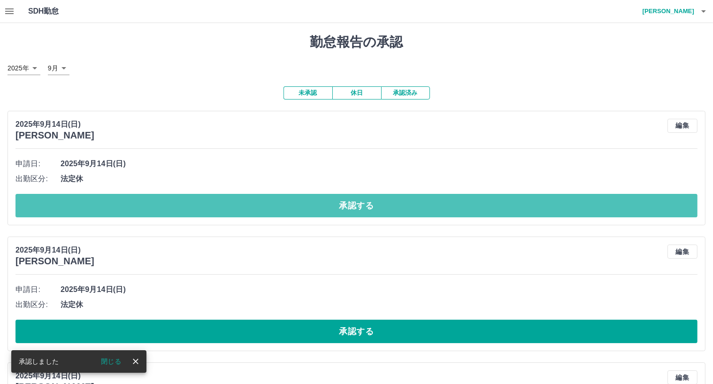
click at [394, 212] on button "承認する" at bounding box center [356, 205] width 682 height 23
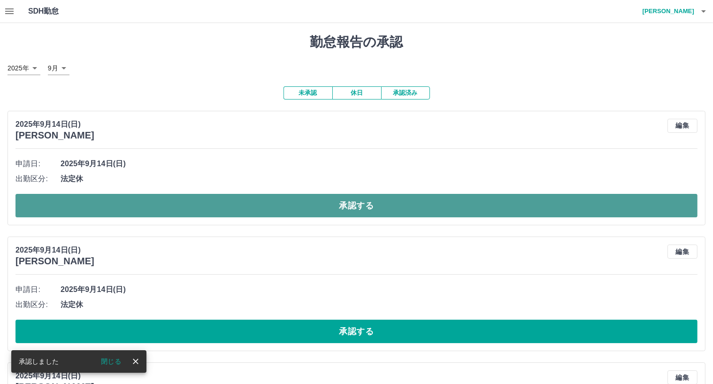
click at [415, 203] on button "承認する" at bounding box center [356, 205] width 682 height 23
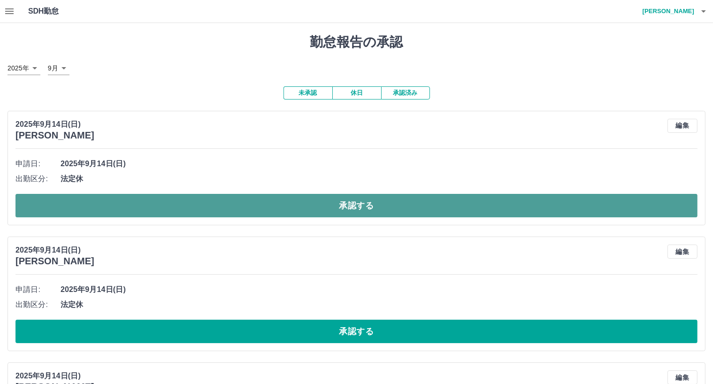
click at [413, 201] on button "承認する" at bounding box center [356, 205] width 682 height 23
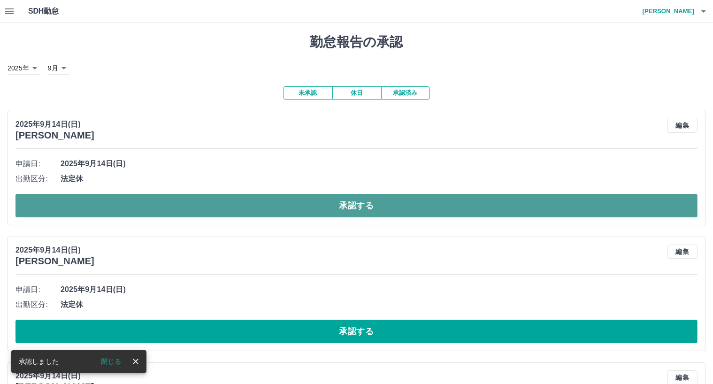
click at [385, 207] on button "承認する" at bounding box center [356, 205] width 682 height 23
click at [375, 201] on button "承認する" at bounding box center [356, 205] width 682 height 23
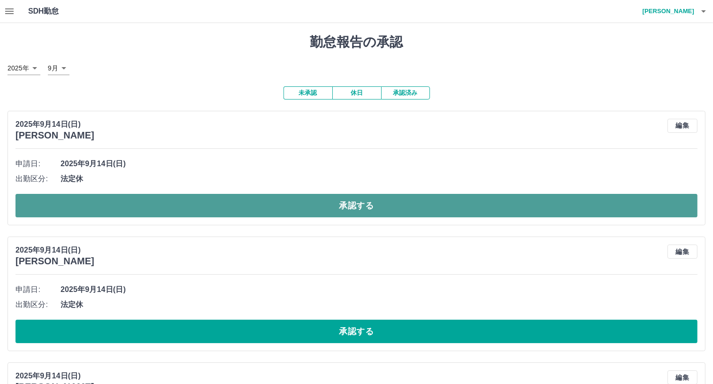
click at [364, 203] on button "承認する" at bounding box center [356, 205] width 682 height 23
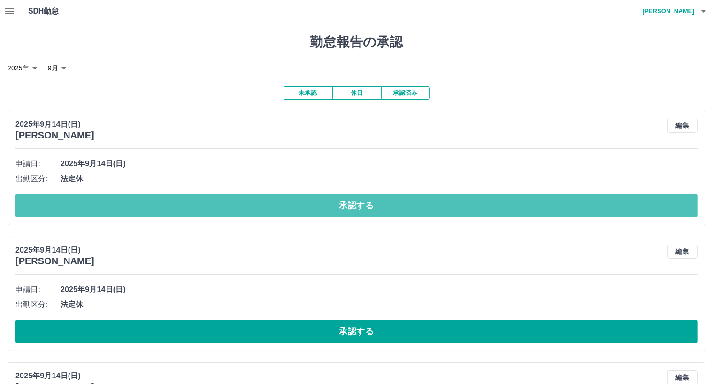
click at [364, 203] on button "承認する" at bounding box center [356, 205] width 682 height 23
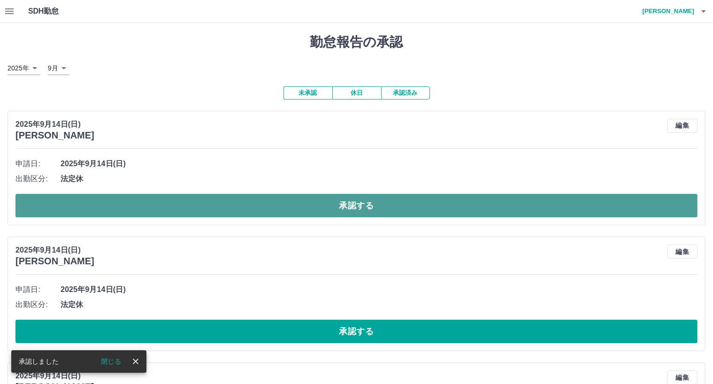
click at [361, 202] on button "承認する" at bounding box center [356, 205] width 682 height 23
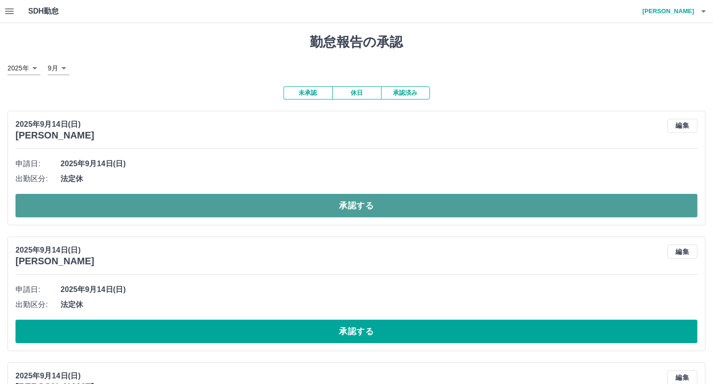
click at [354, 201] on button "承認する" at bounding box center [356, 205] width 682 height 23
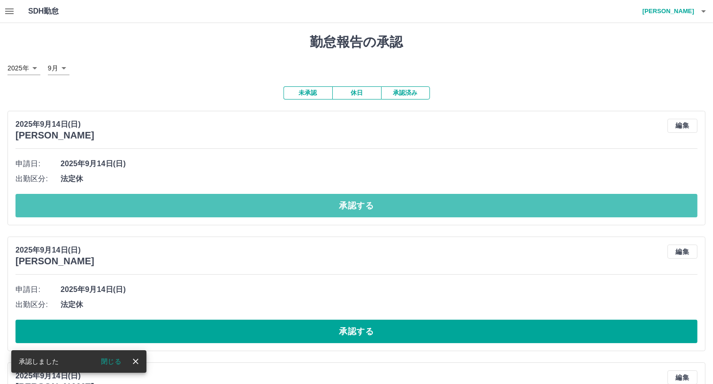
click at [354, 201] on button "承認する" at bounding box center [356, 205] width 682 height 23
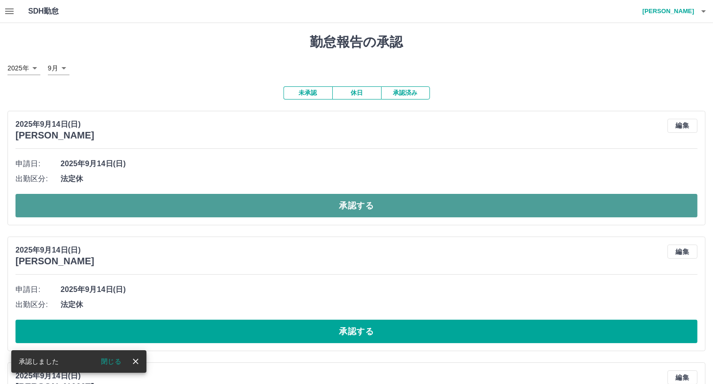
click at [354, 206] on button "承認する" at bounding box center [356, 205] width 682 height 23
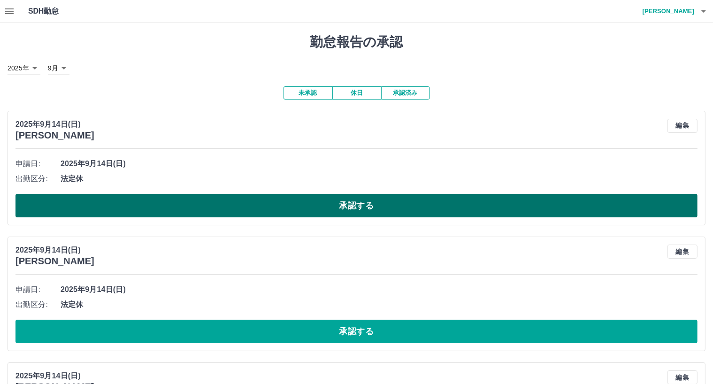
click at [340, 200] on button "承認する" at bounding box center [356, 205] width 682 height 23
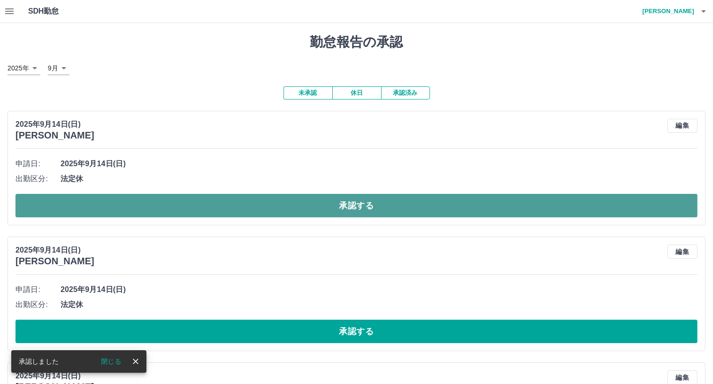
click at [343, 200] on button "承認する" at bounding box center [356, 205] width 682 height 23
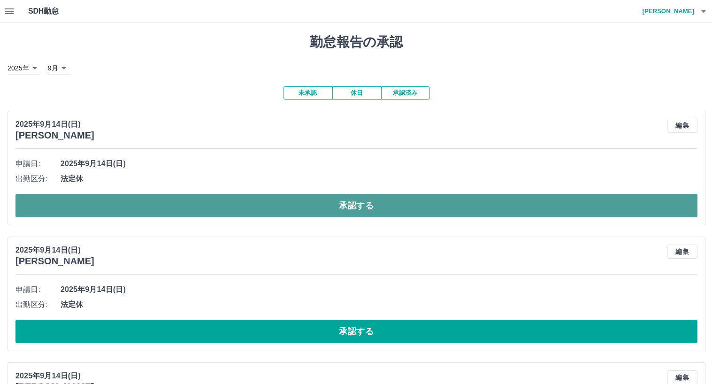
click at [343, 201] on button "承認する" at bounding box center [356, 205] width 682 height 23
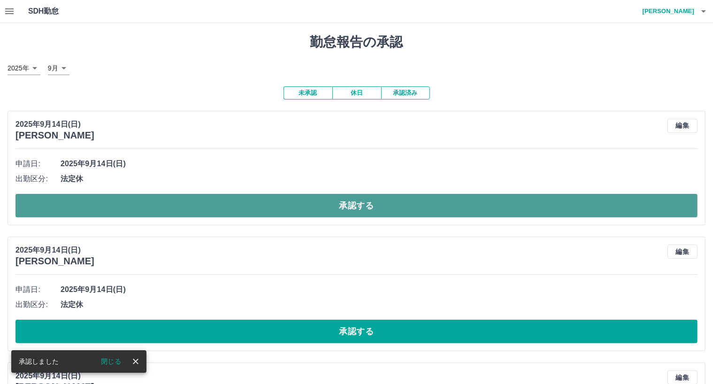
click at [347, 201] on button "承認する" at bounding box center [356, 205] width 682 height 23
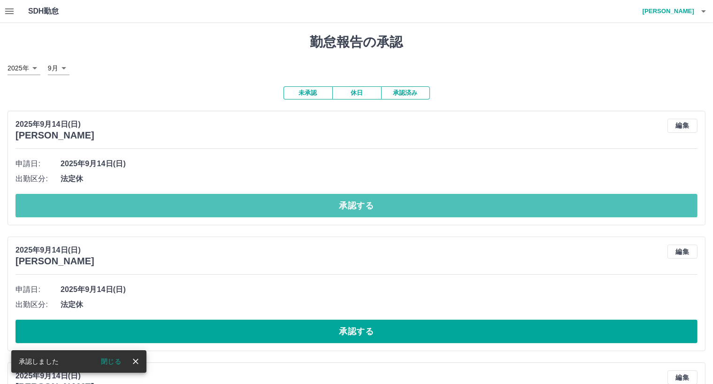
click at [348, 201] on button "承認する" at bounding box center [356, 205] width 682 height 23
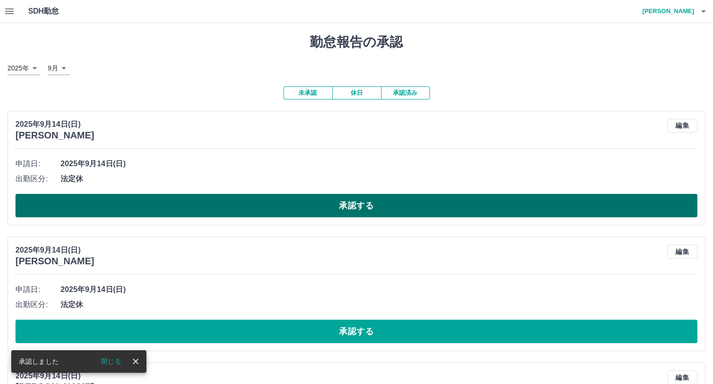
click at [343, 210] on button "承認する" at bounding box center [356, 205] width 682 height 23
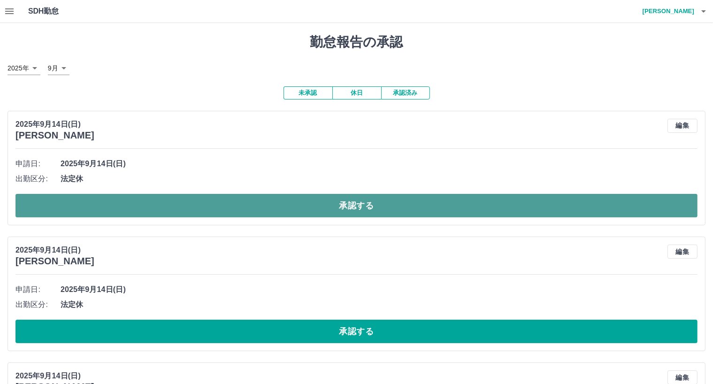
click at [339, 208] on button "承認する" at bounding box center [356, 205] width 682 height 23
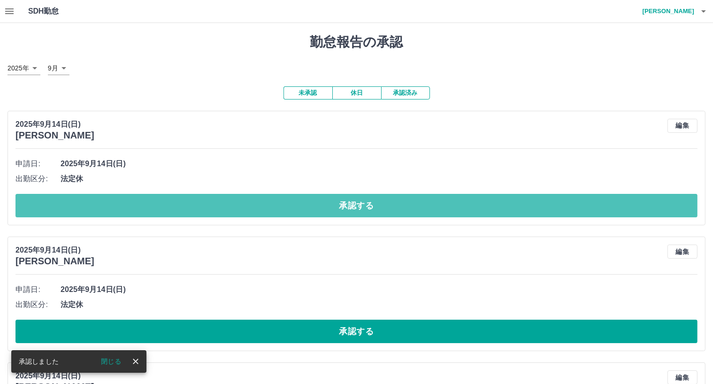
click at [339, 208] on button "承認する" at bounding box center [356, 205] width 682 height 23
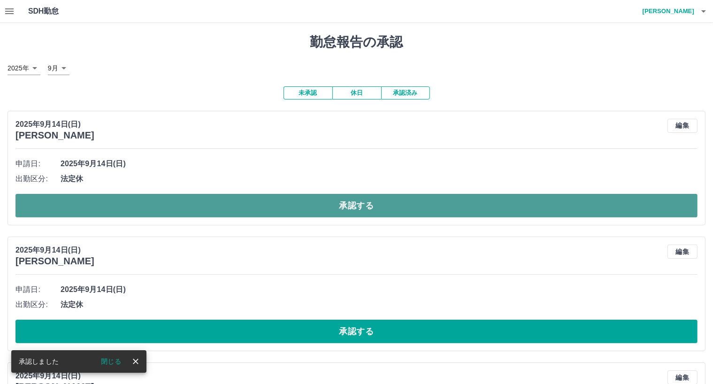
click at [338, 209] on button "承認する" at bounding box center [356, 205] width 682 height 23
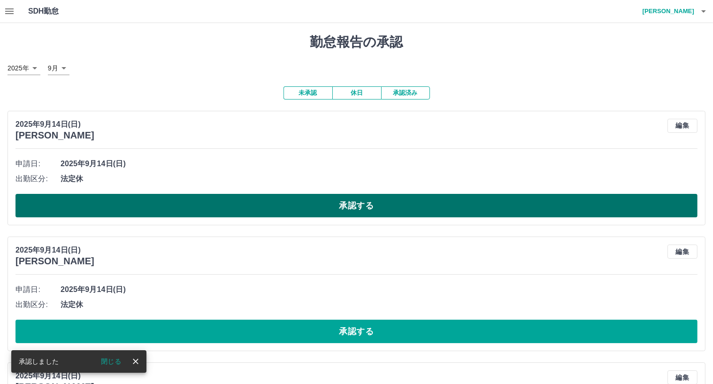
click at [338, 207] on button "承認する" at bounding box center [356, 205] width 682 height 23
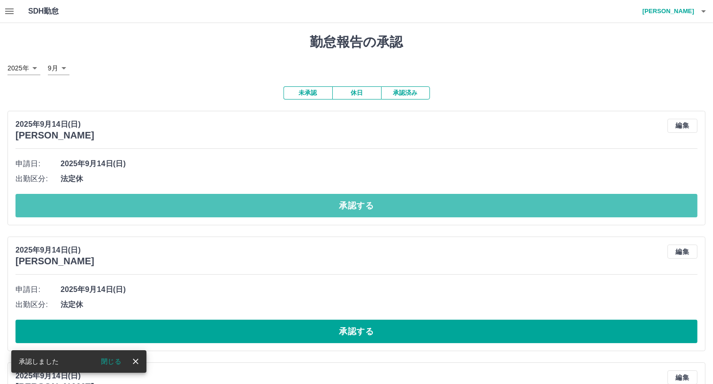
click at [338, 207] on button "承認する" at bounding box center [356, 205] width 682 height 23
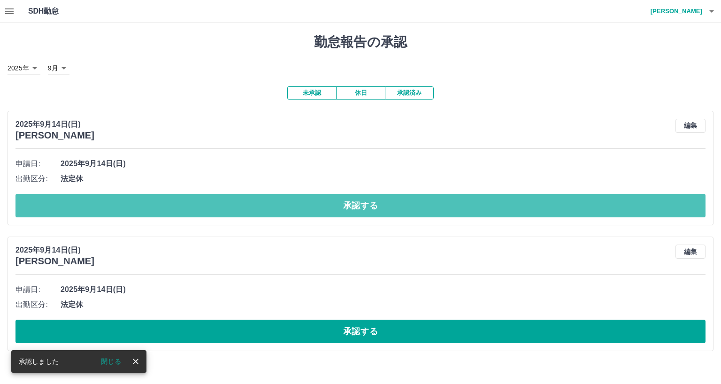
click at [338, 207] on button "承認する" at bounding box center [360, 205] width 690 height 23
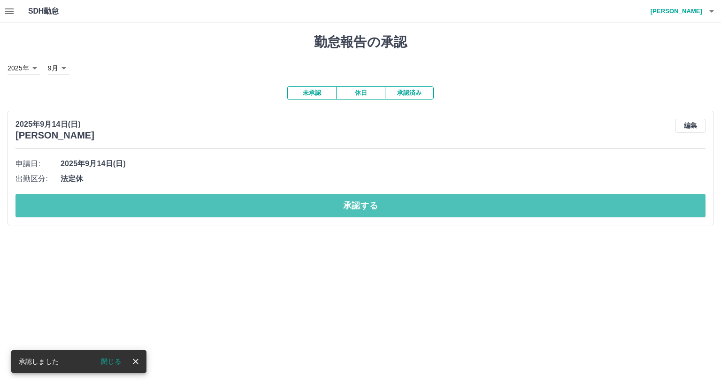
click at [338, 207] on button "承認する" at bounding box center [360, 205] width 690 height 23
